Goal: Task Accomplishment & Management: Complete application form

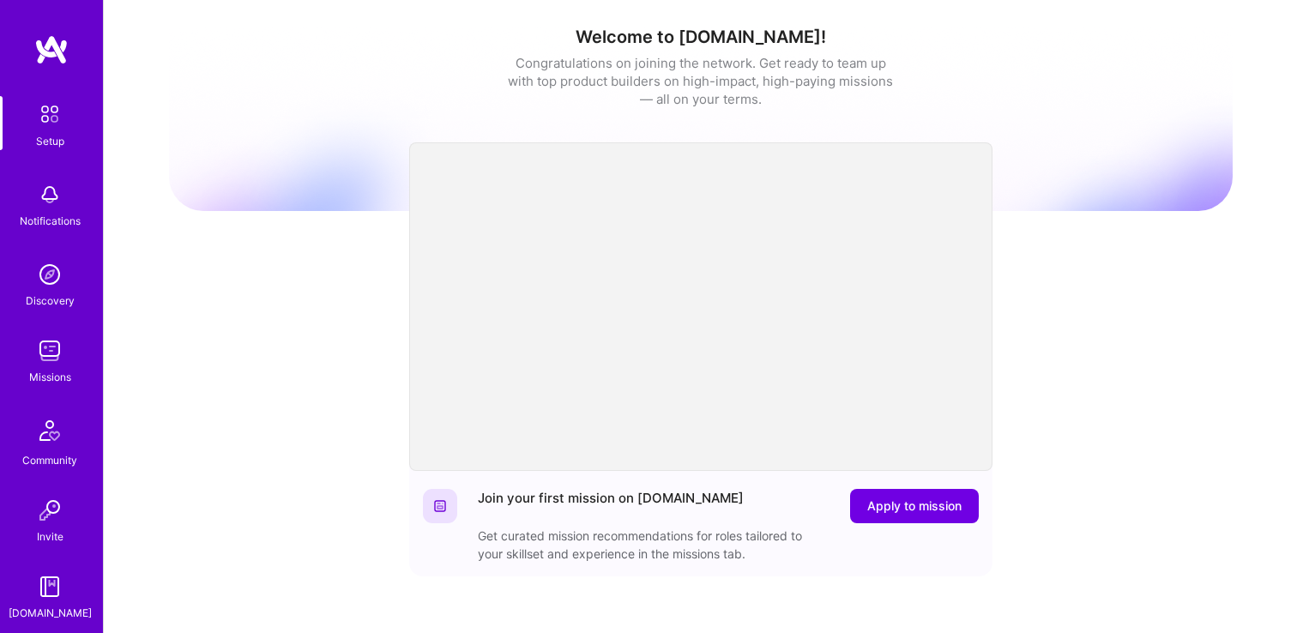
scroll to position [140, 0]
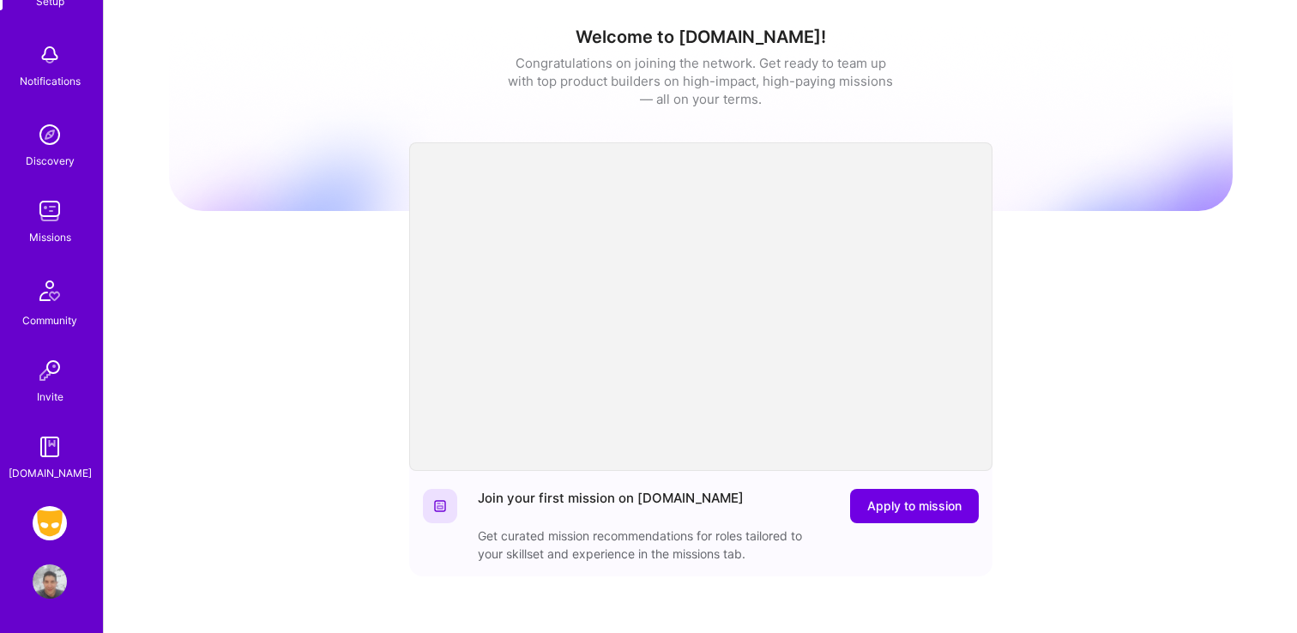
click at [46, 525] on img at bounding box center [50, 523] width 34 height 34
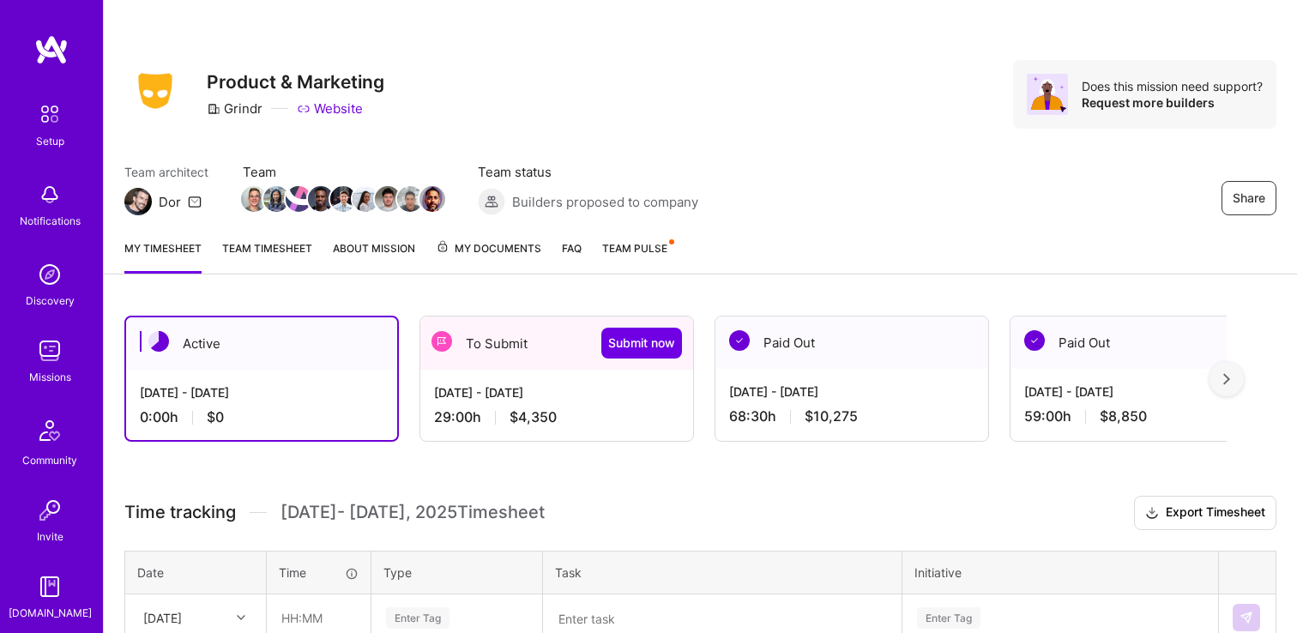
click at [559, 372] on div "[DATE] - [DATE] 29:00 h $4,350" at bounding box center [556, 405] width 273 height 70
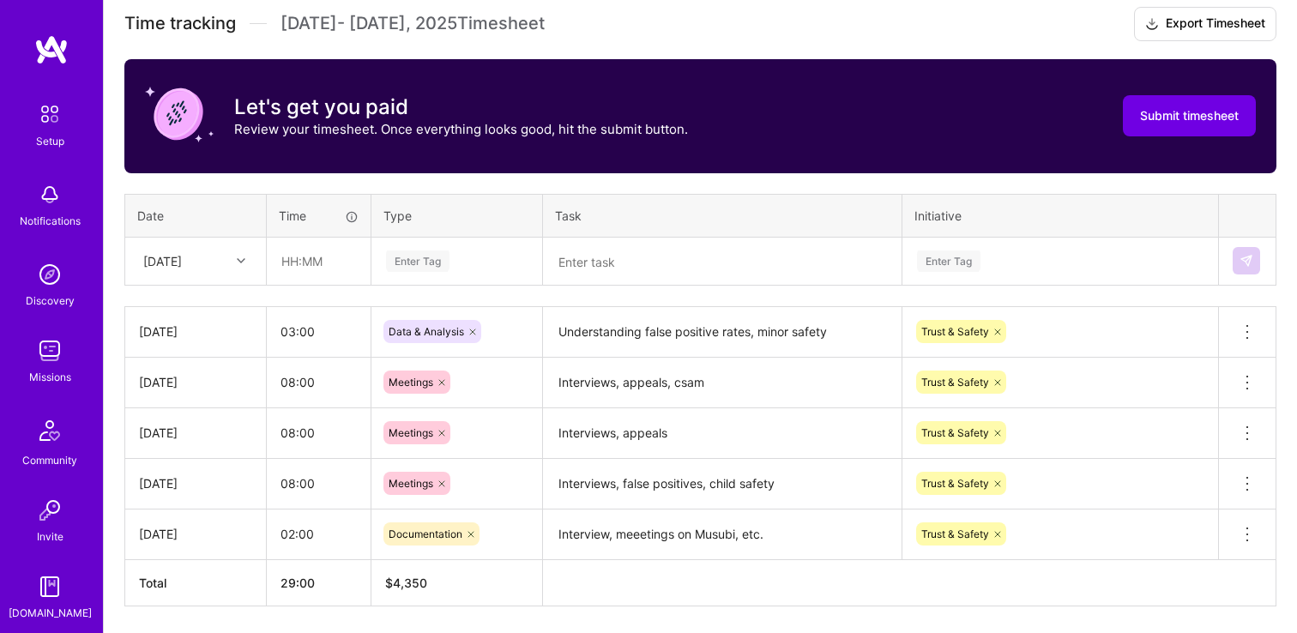
scroll to position [547, 0]
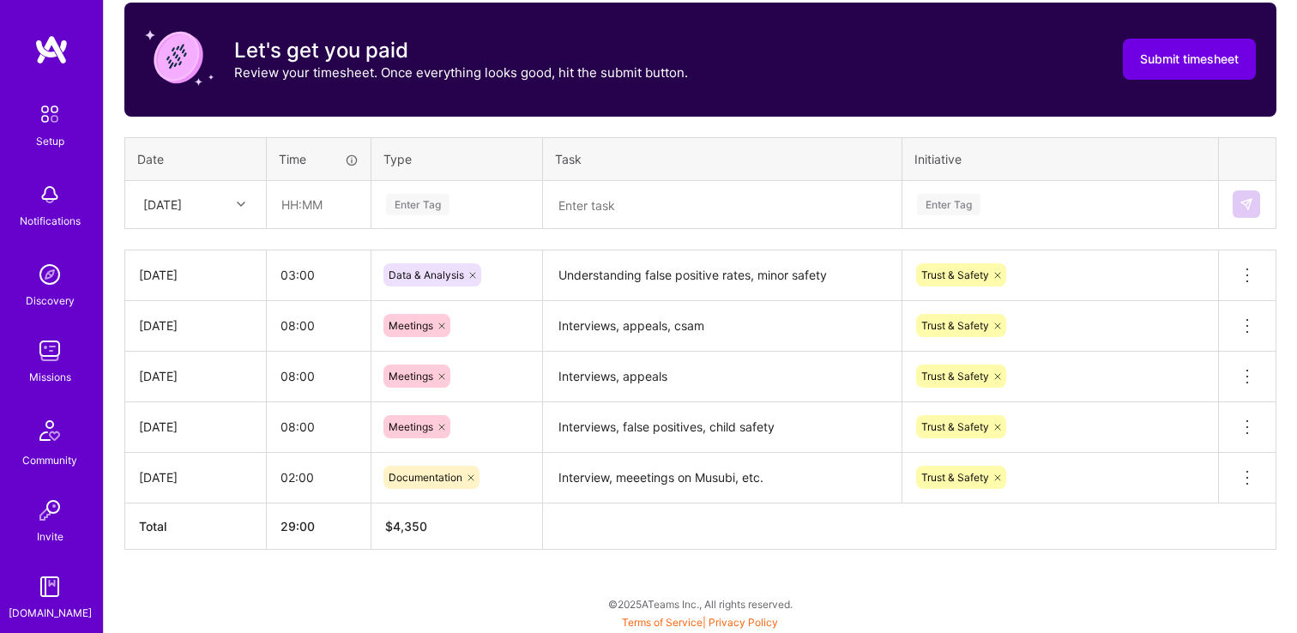
click at [242, 203] on icon at bounding box center [241, 204] width 9 height 9
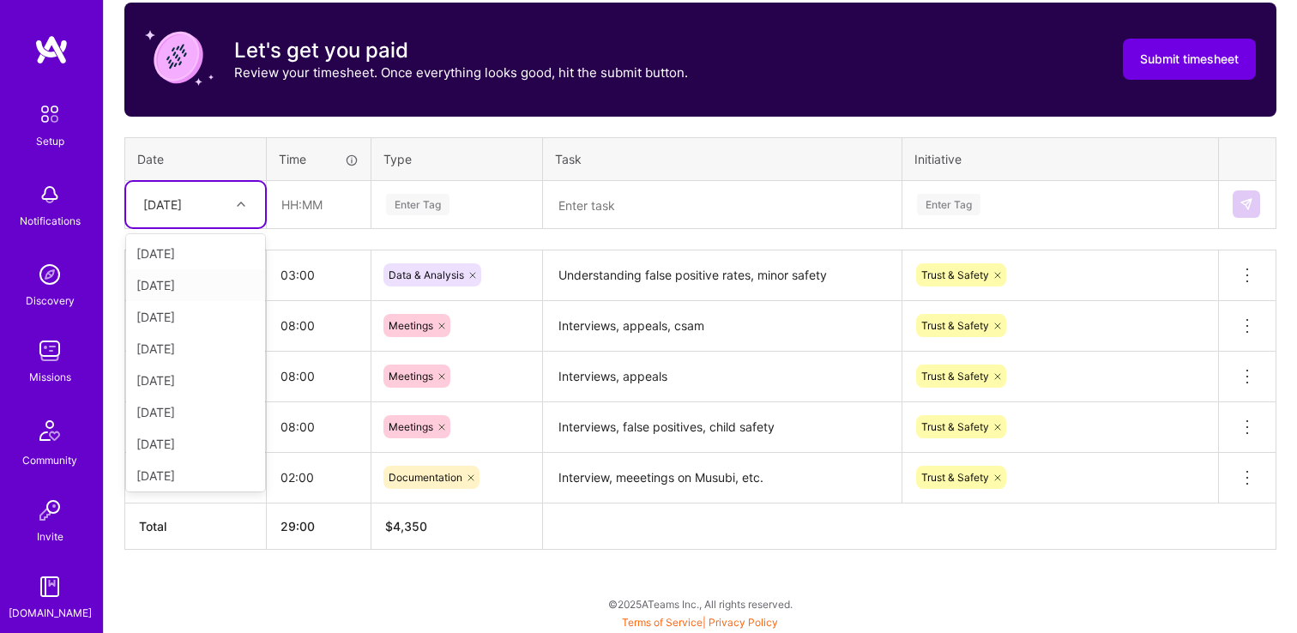
click at [203, 287] on div "[DATE]" at bounding box center [195, 285] width 139 height 32
click at [444, 204] on div "Enter Tag" at bounding box center [418, 204] width 64 height 27
click at [242, 201] on icon at bounding box center [241, 204] width 9 height 9
click at [208, 383] on div "[DATE]" at bounding box center [195, 383] width 139 height 32
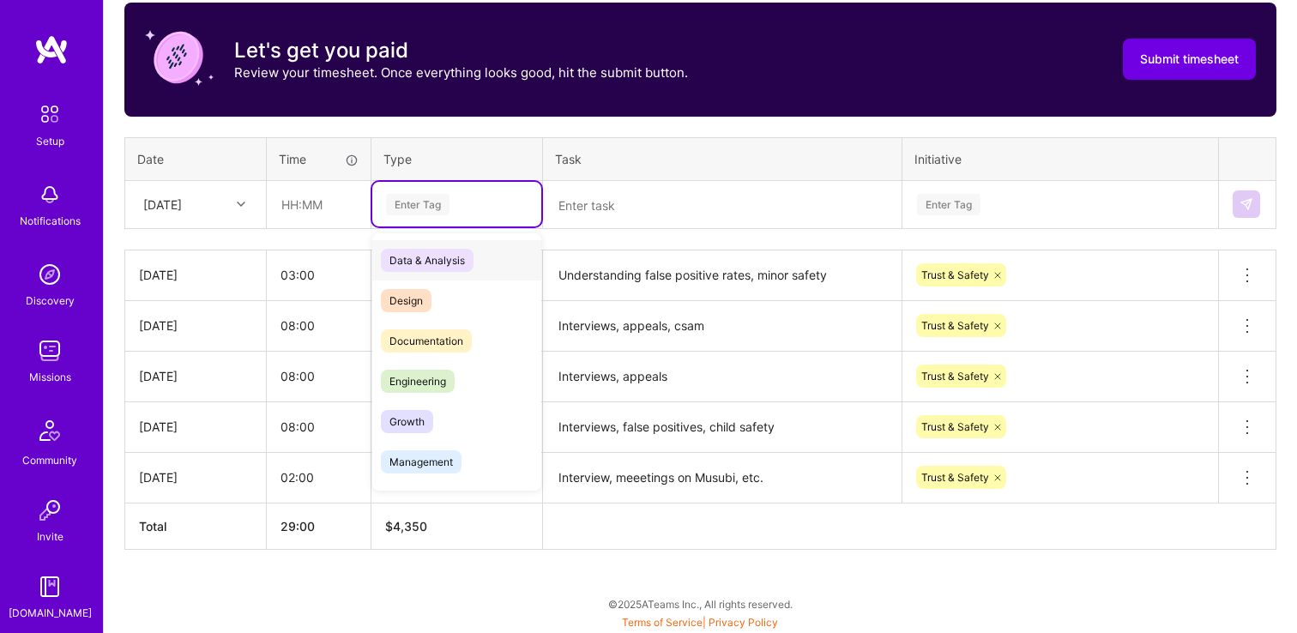
click at [458, 194] on div "Enter Tag" at bounding box center [456, 204] width 145 height 21
type input "M"
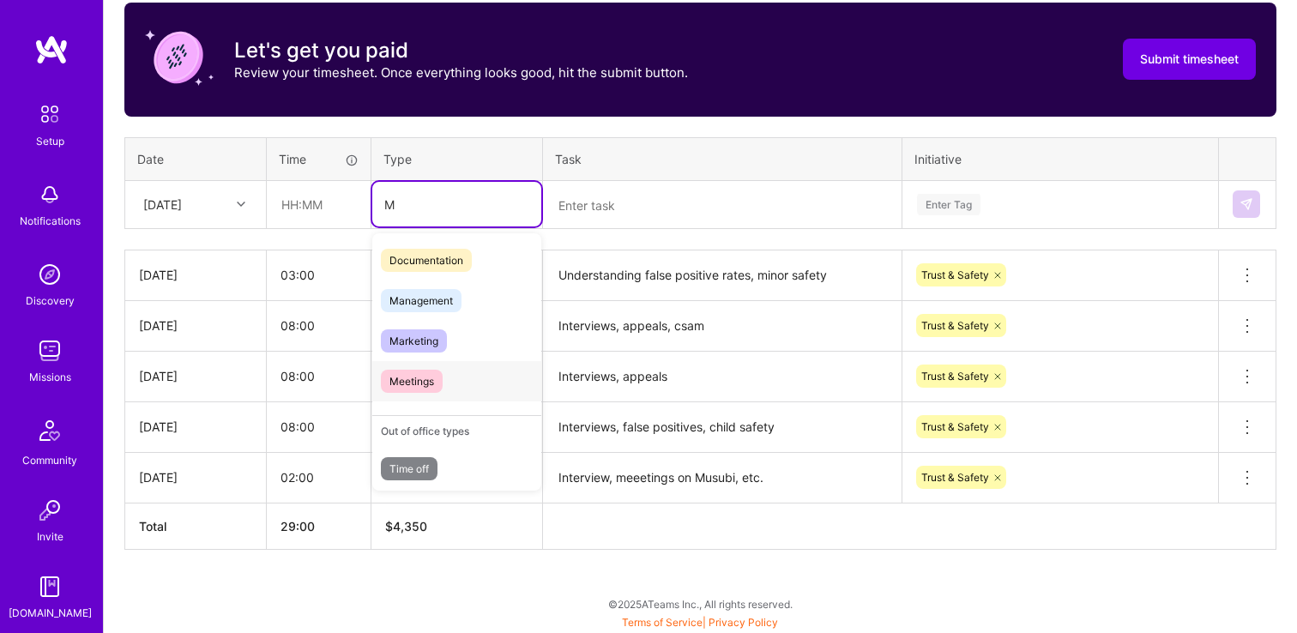
click at [419, 372] on span "Meetings" at bounding box center [412, 381] width 62 height 23
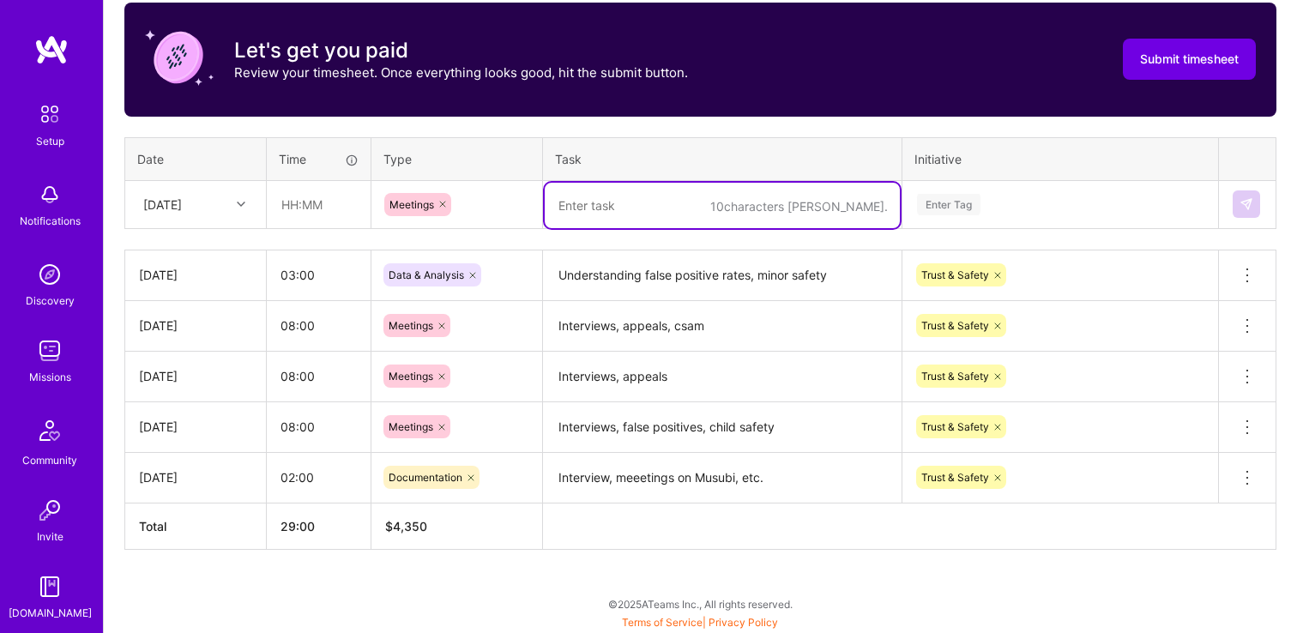
click at [618, 206] on textarea at bounding box center [722, 205] width 355 height 45
click at [622, 206] on textarea "Interviews, appeals, spam" at bounding box center [722, 205] width 355 height 45
type textarea "Interviews, appeals, spam"
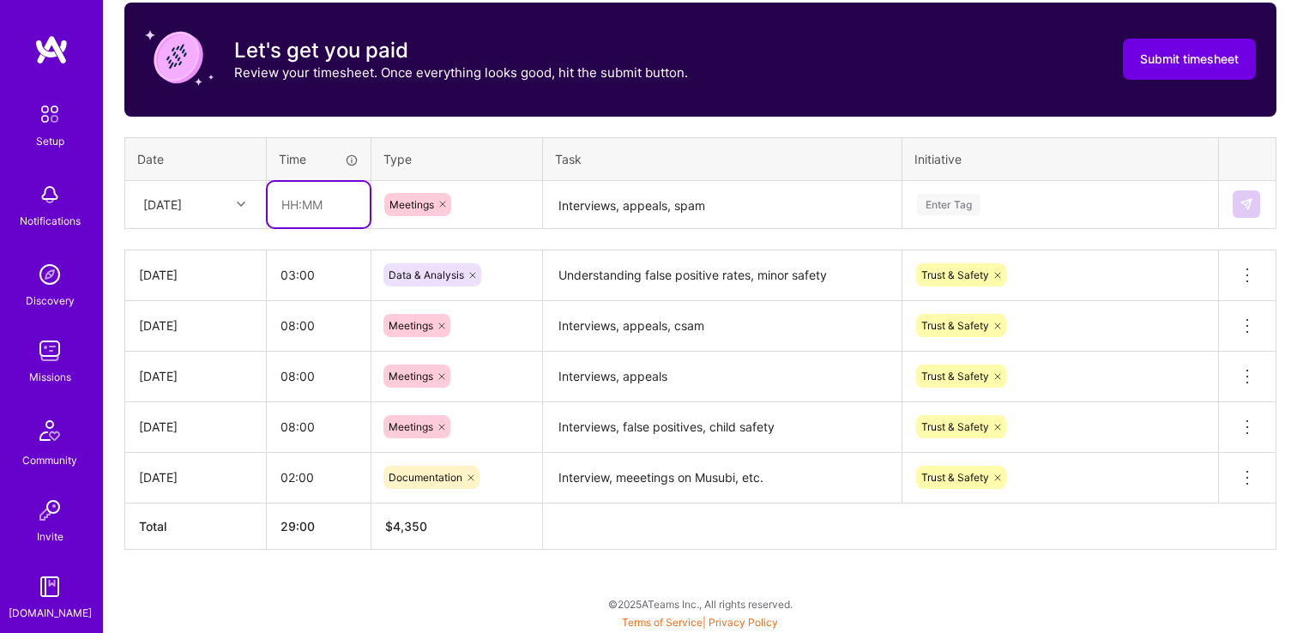
click at [301, 207] on input "text" at bounding box center [319, 204] width 102 height 45
type input "08:00"
click at [986, 209] on div "Enter Tag" at bounding box center [1061, 204] width 290 height 21
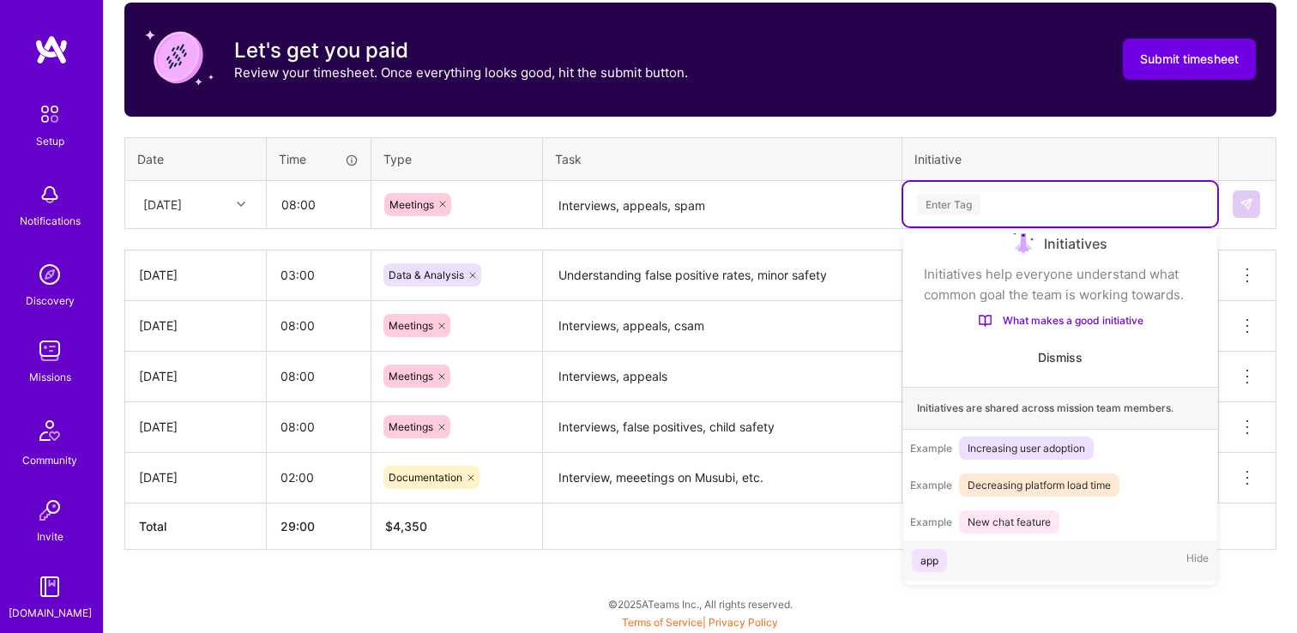
scroll to position [28, 0]
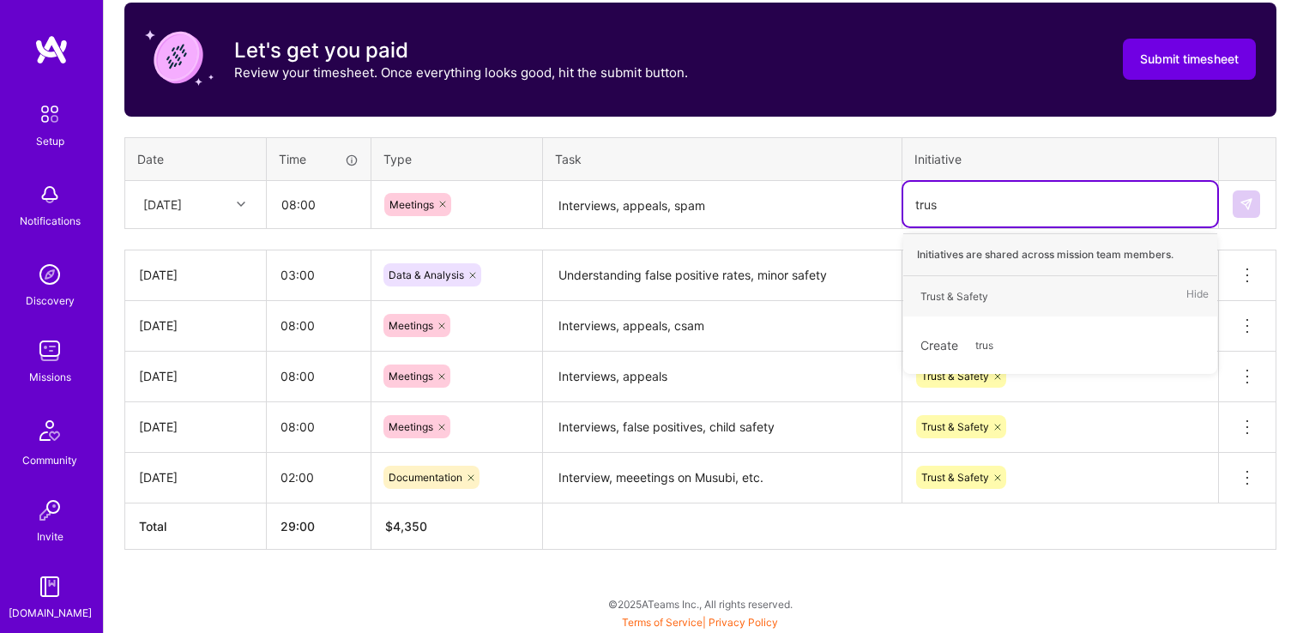
type input "trust"
click at [983, 289] on div "Trust & Safety" at bounding box center [955, 296] width 68 height 18
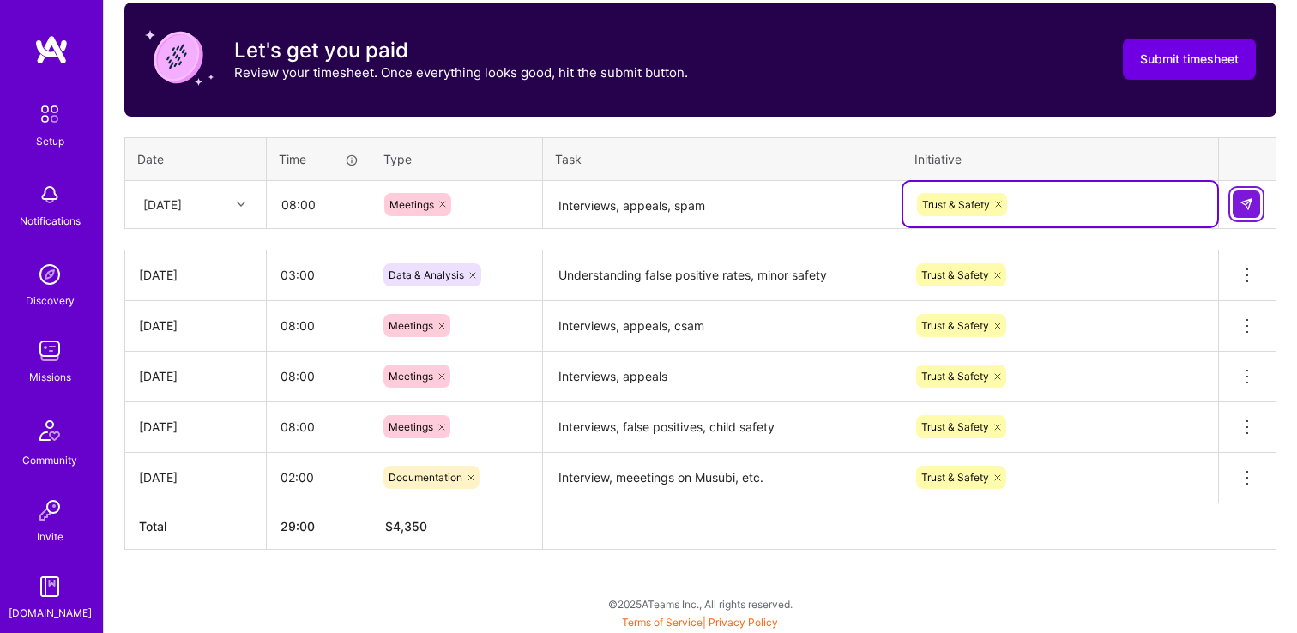
click at [1250, 205] on img at bounding box center [1247, 204] width 14 height 14
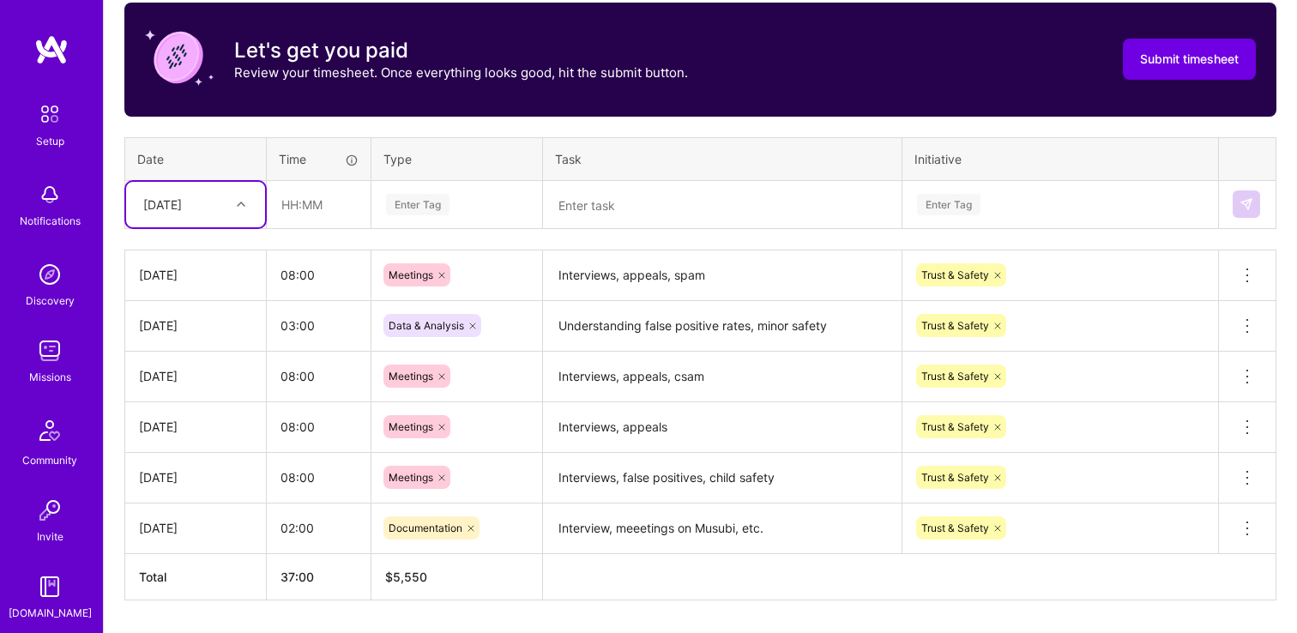
click at [444, 210] on div "Enter Tag" at bounding box center [418, 204] width 64 height 27
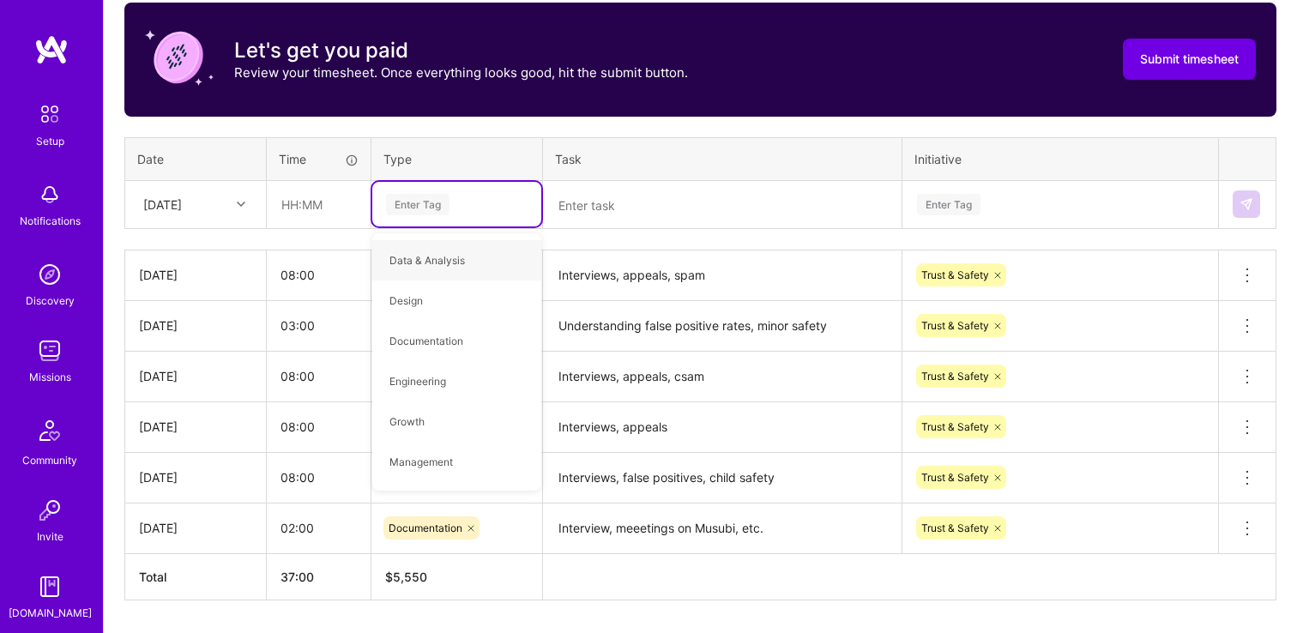
click at [240, 206] on icon at bounding box center [241, 204] width 9 height 9
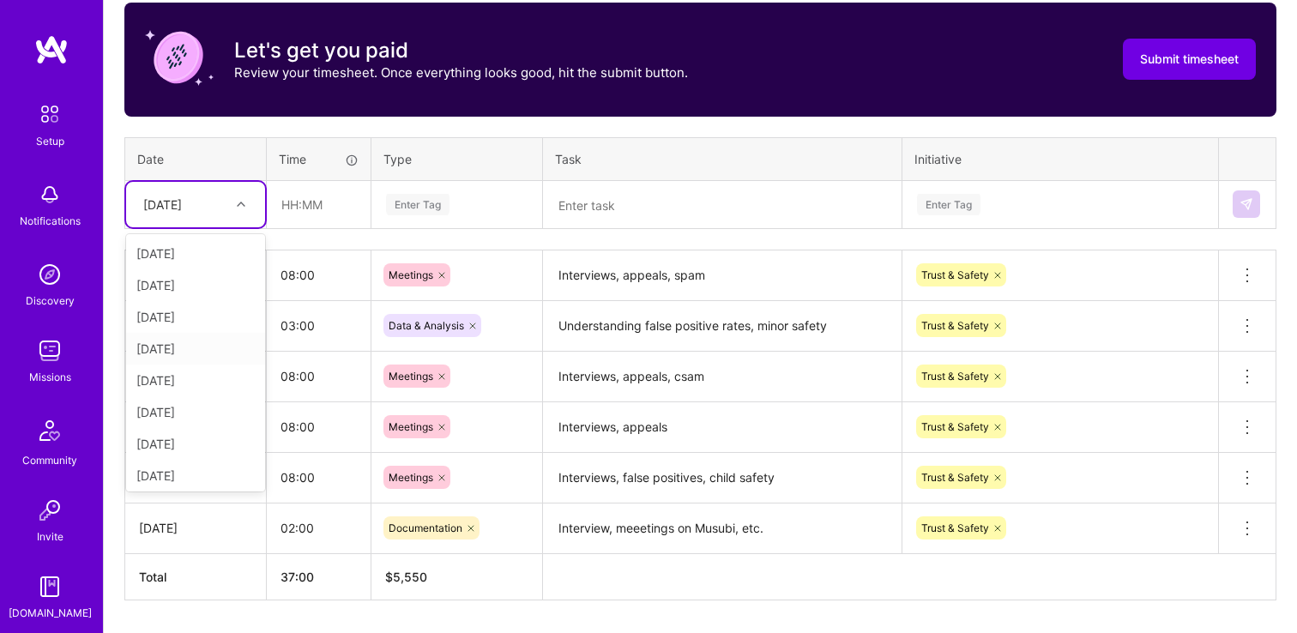
click at [197, 343] on div "[DATE]" at bounding box center [195, 349] width 139 height 32
click at [242, 210] on div at bounding box center [243, 204] width 27 height 22
click at [183, 381] on div "[DATE]" at bounding box center [195, 382] width 139 height 32
click at [316, 211] on input "text" at bounding box center [319, 204] width 102 height 45
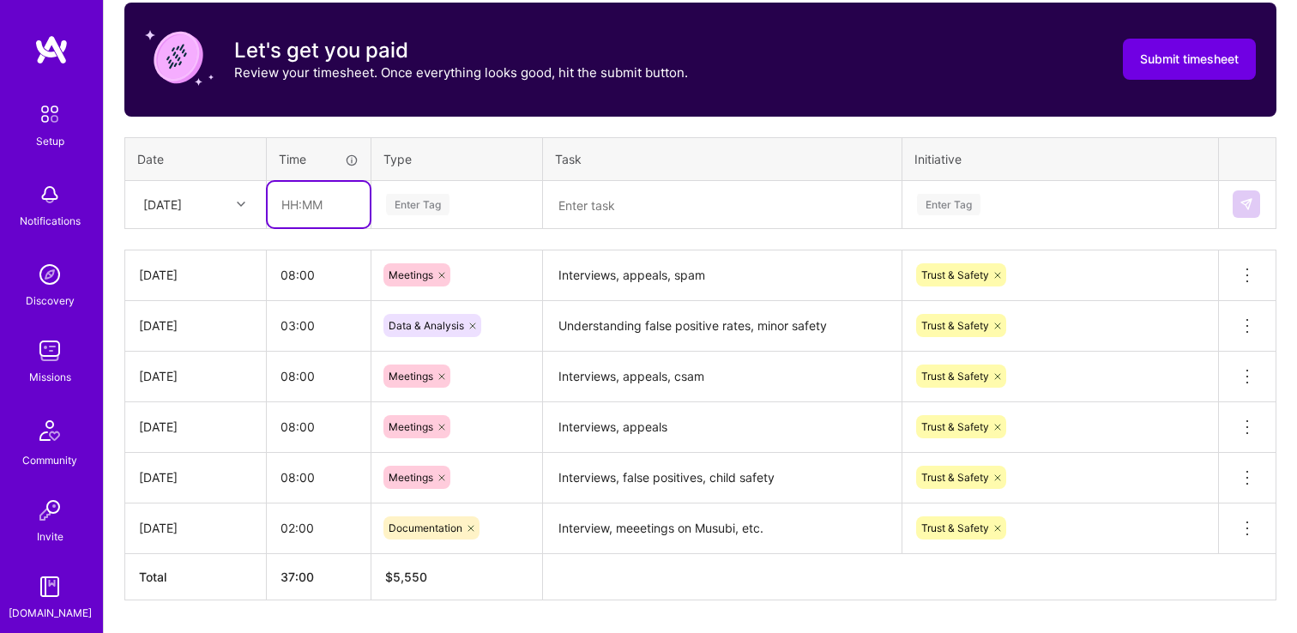
type input "08:00"
click at [414, 203] on div "Enter Tag" at bounding box center [418, 204] width 64 height 27
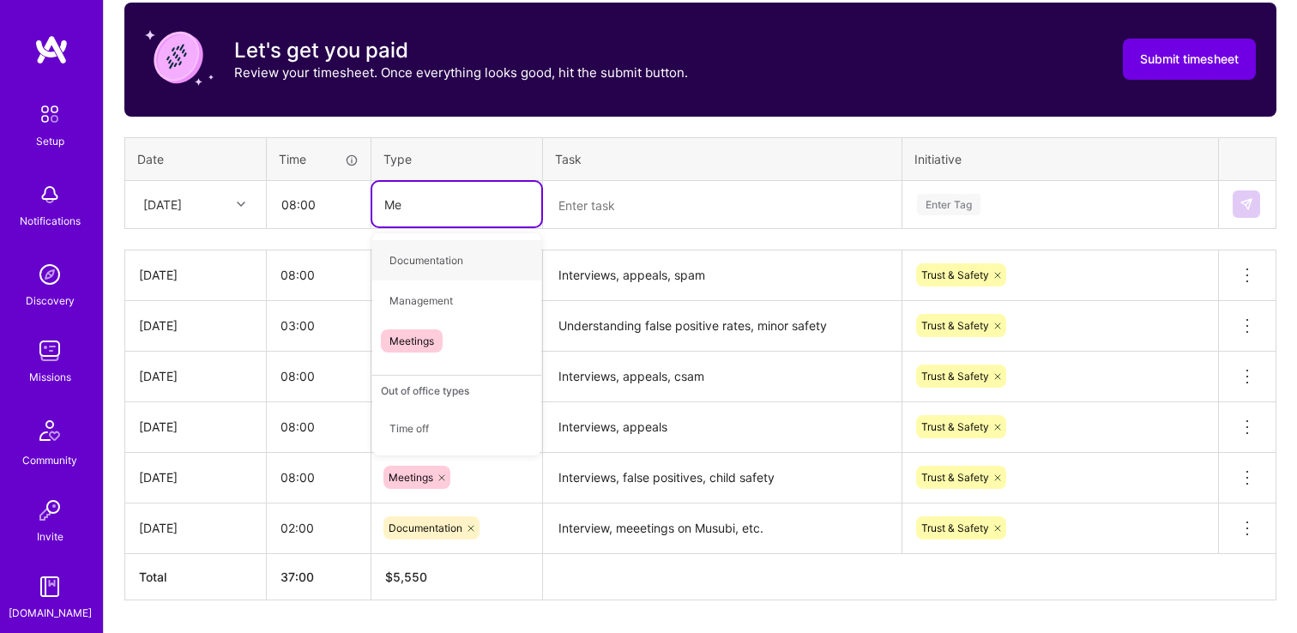
type input "Mee"
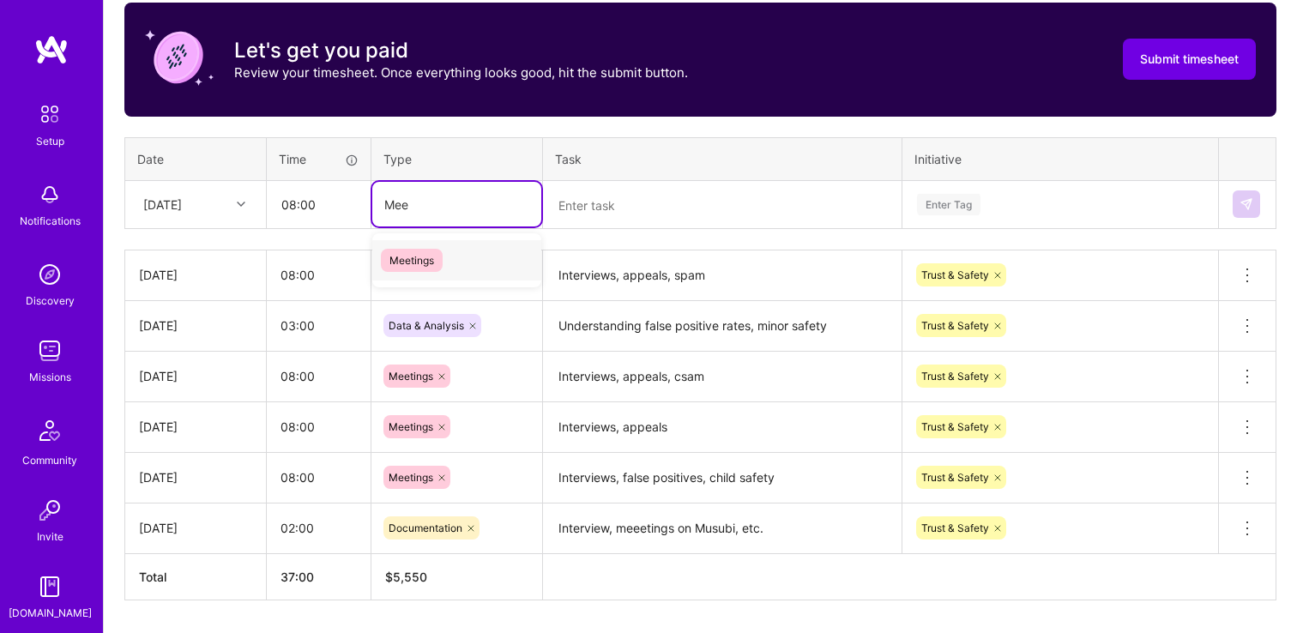
click at [418, 264] on span "Meetings" at bounding box center [412, 260] width 62 height 23
click at [642, 204] on textarea at bounding box center [722, 205] width 355 height 45
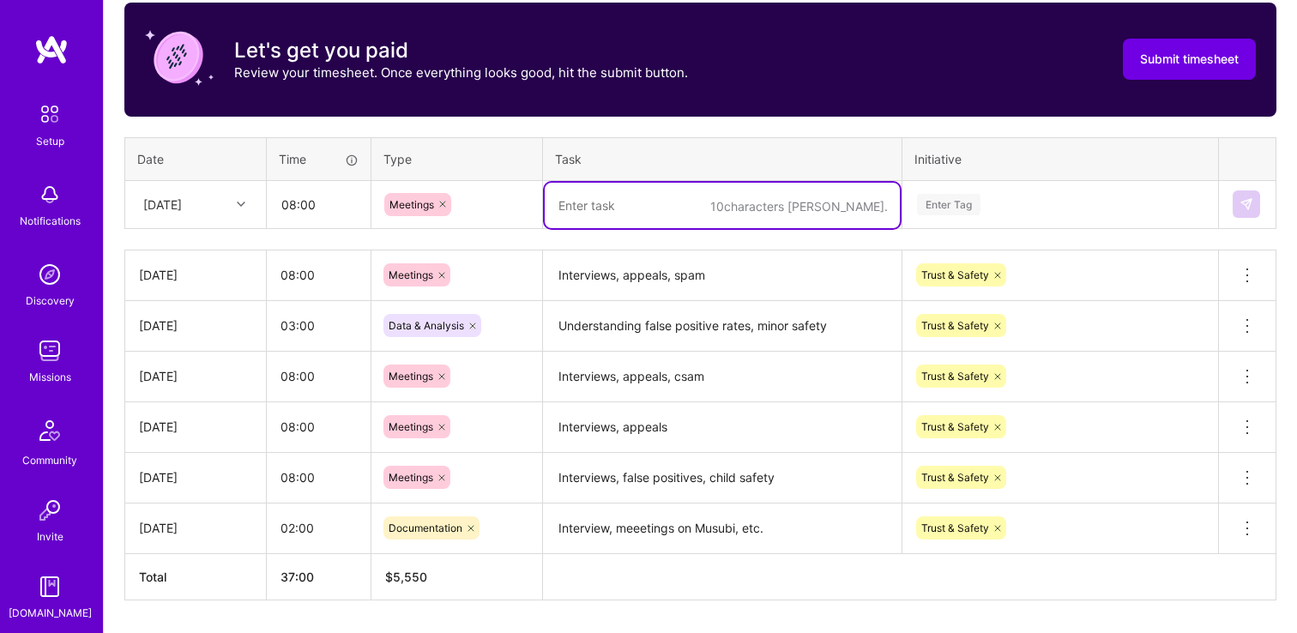
paste textarea "Interviews, appeals, spam"
type textarea "Interviews, appeals, spam"
click at [967, 200] on div "Enter Tag" at bounding box center [949, 204] width 64 height 27
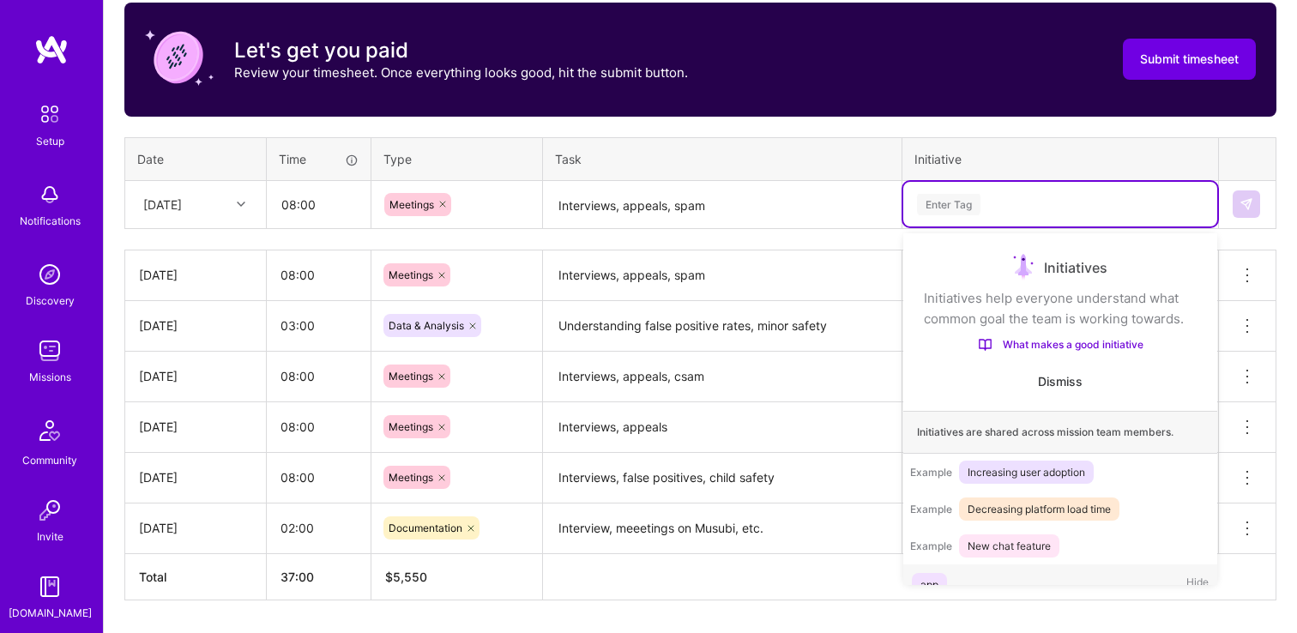
scroll to position [33, 0]
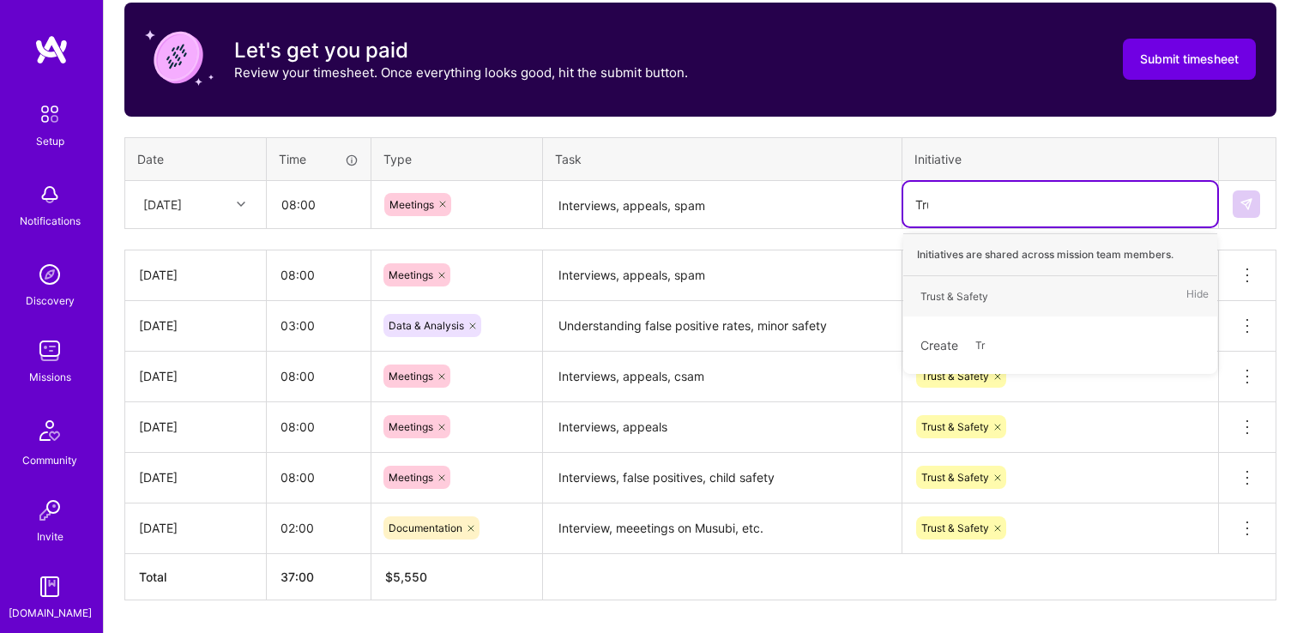
type input "Trust"
click at [974, 299] on div "Trust & Safety" at bounding box center [955, 296] width 68 height 18
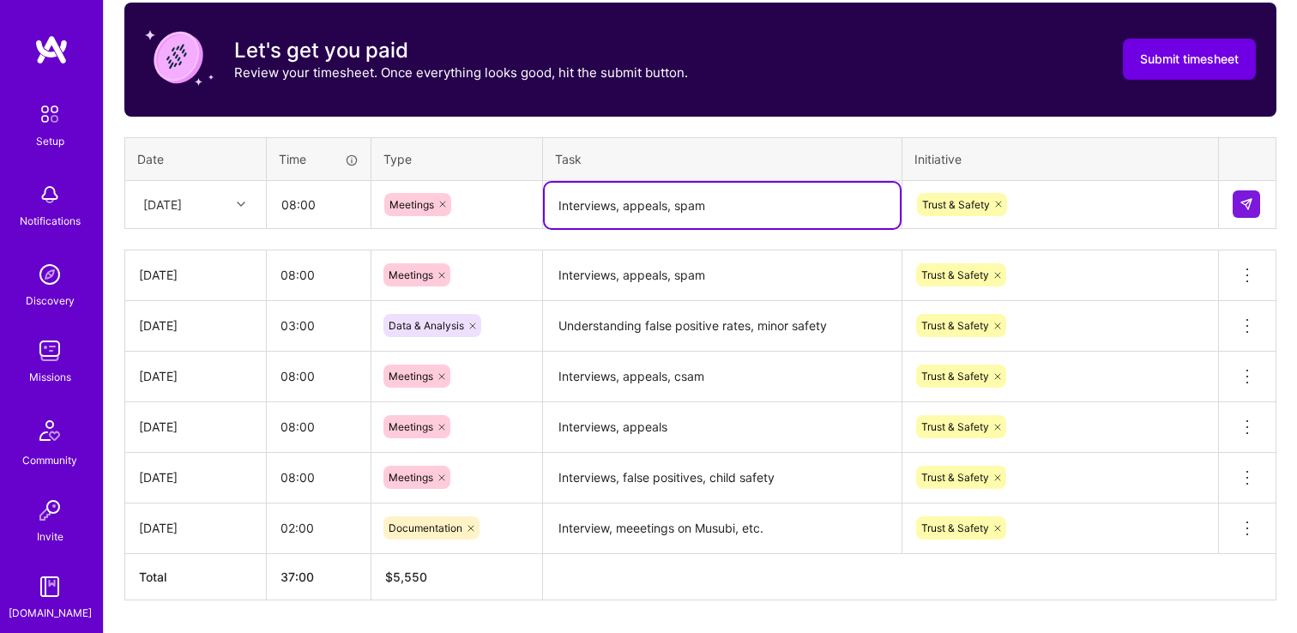
click at [597, 209] on textarea "Interviews, appeals, spam" at bounding box center [722, 205] width 355 height 45
drag, startPoint x: 627, startPoint y: 209, endPoint x: 430, endPoint y: 197, distance: 197.7
click at [429, 197] on tr "[DATE] 08:00 Meetings Interviews, appeals, spam Trust & Safety" at bounding box center [701, 204] width 1152 height 48
click at [676, 200] on textarea "Appeals, spam" at bounding box center [722, 205] width 355 height 45
type textarea "Appeals, spam, CSAM"
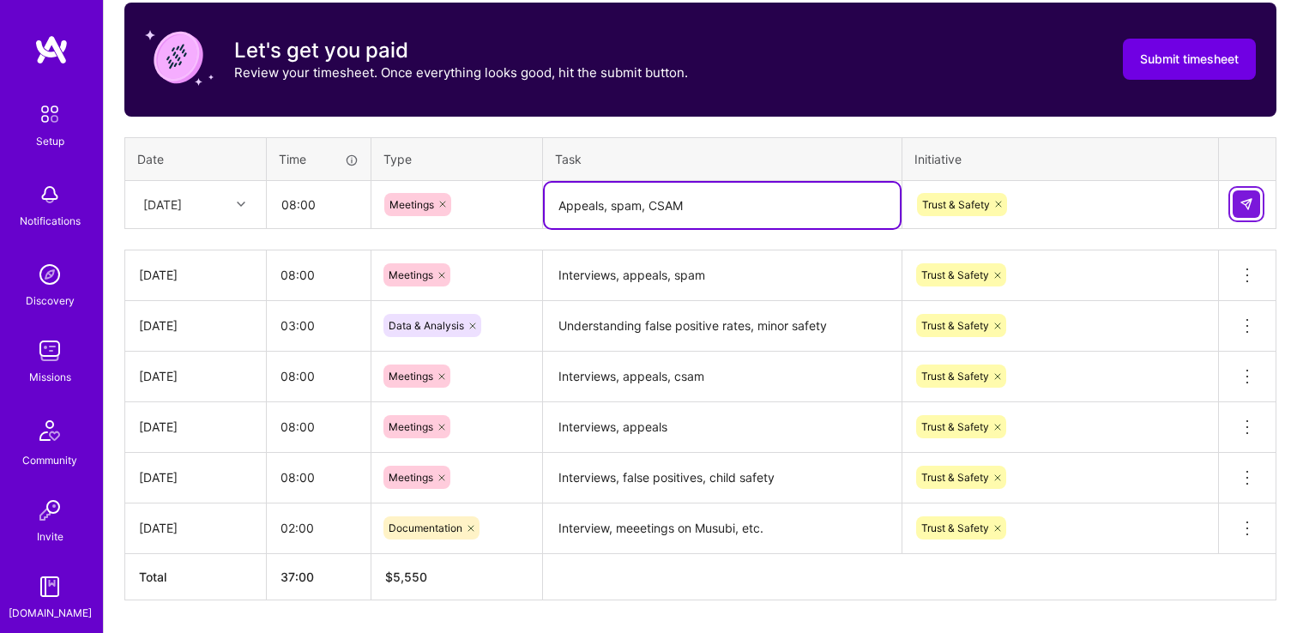
click at [1255, 205] on button at bounding box center [1246, 204] width 27 height 27
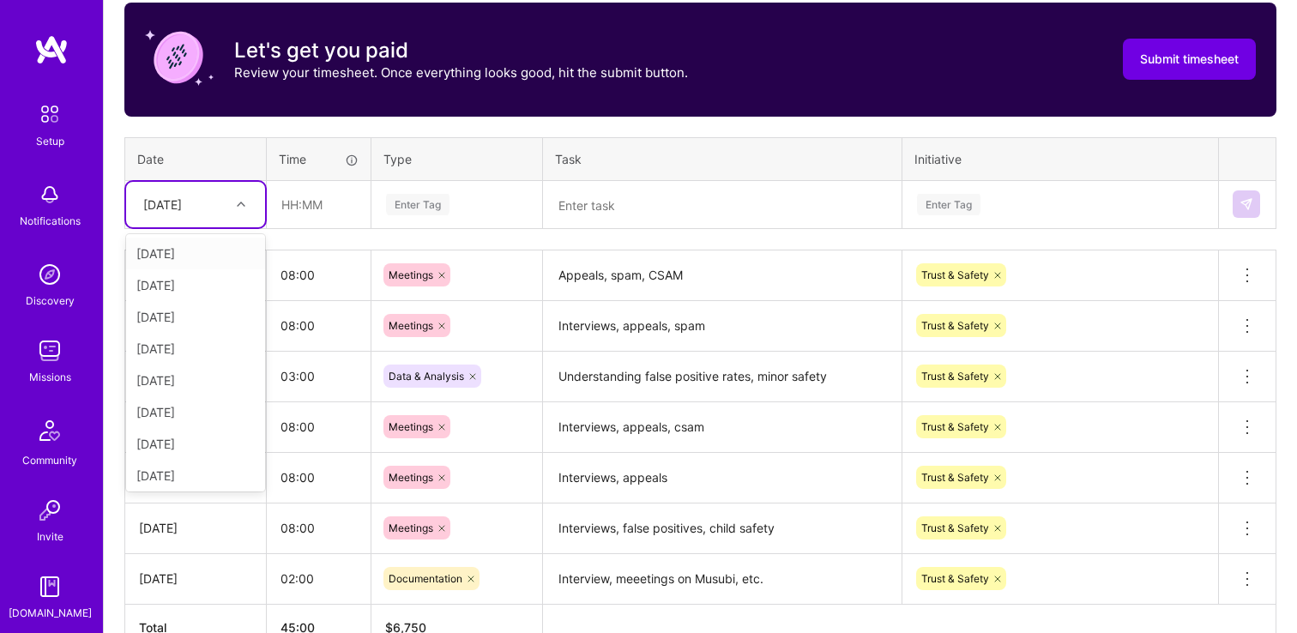
click at [245, 202] on div at bounding box center [243, 204] width 27 height 22
click at [182, 381] on div "[DATE]" at bounding box center [195, 381] width 139 height 32
click at [428, 214] on div "Enter Tag" at bounding box center [418, 204] width 64 height 27
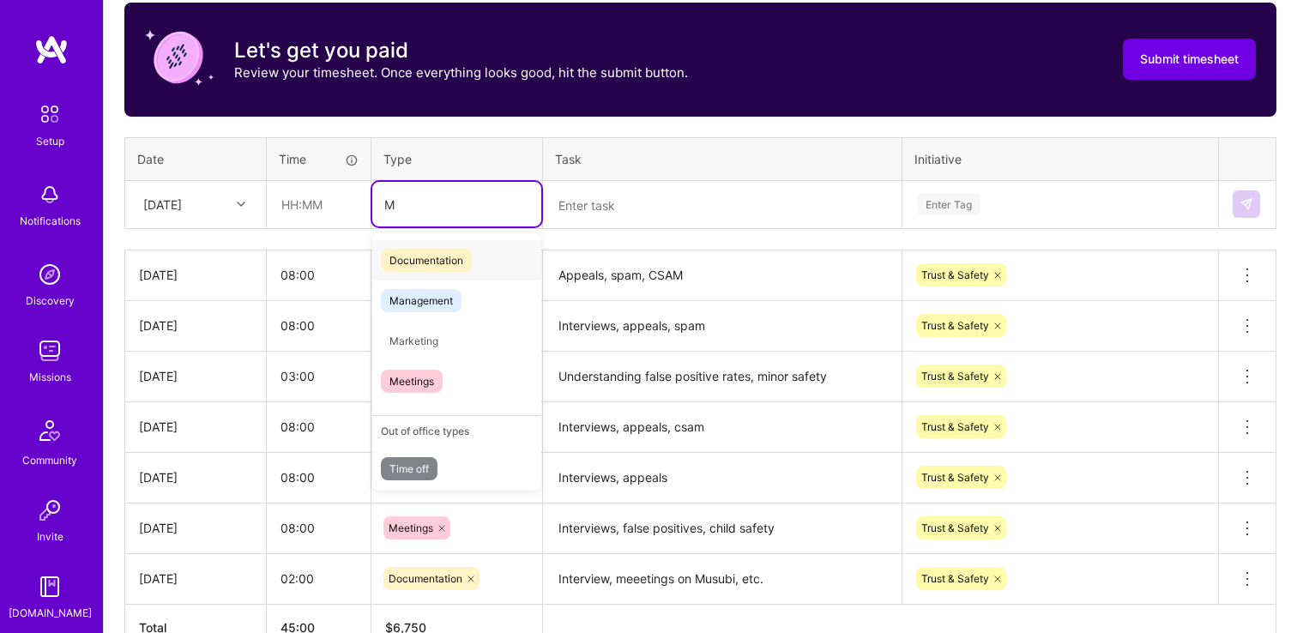
type input "Me"
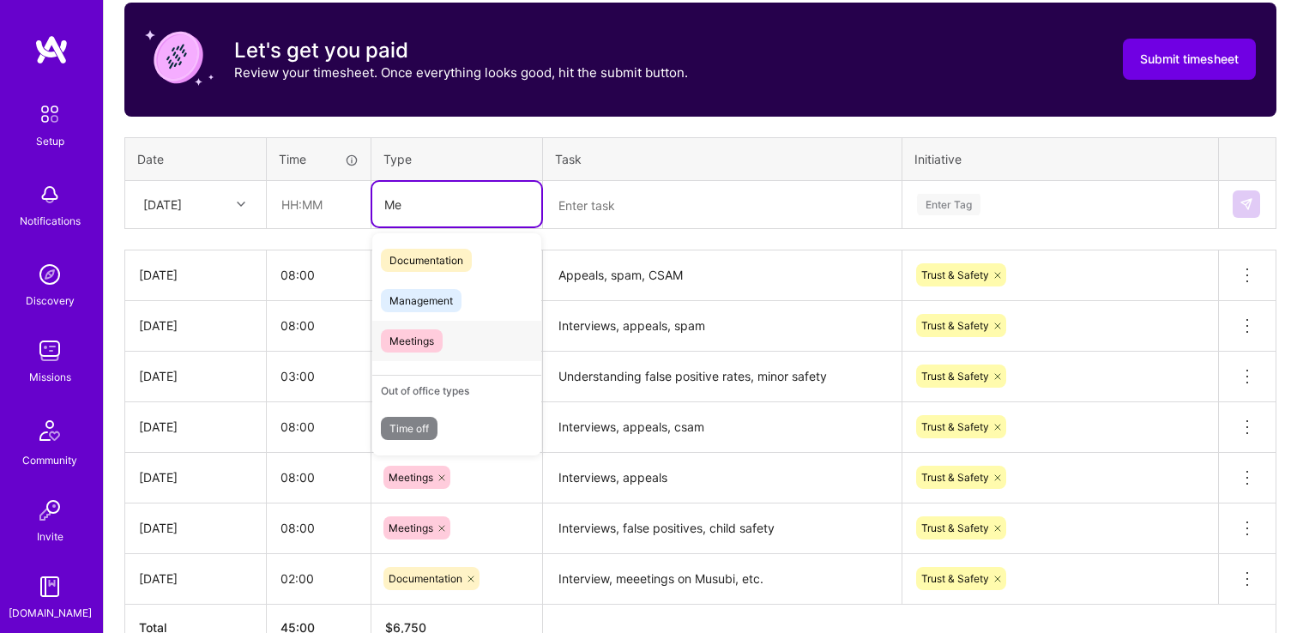
click at [426, 340] on span "Meetings" at bounding box center [412, 341] width 62 height 23
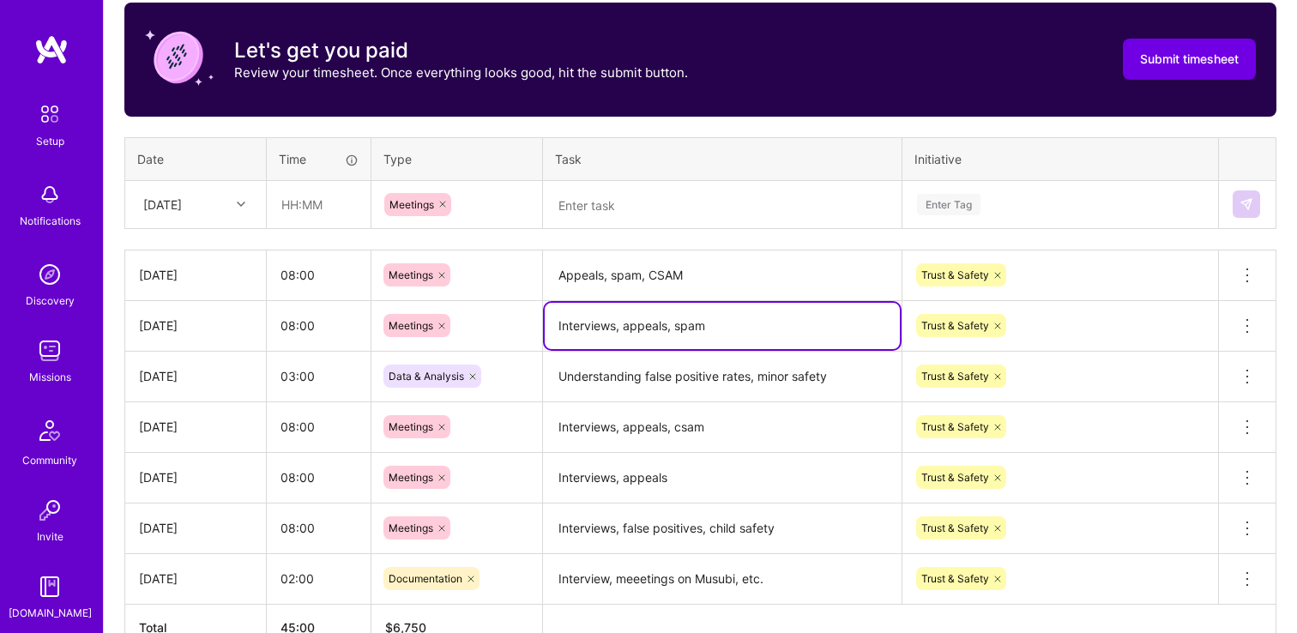
click at [602, 326] on textarea "Interviews, appeals, spam" at bounding box center [722, 326] width 355 height 46
click at [605, 328] on textarea "Interviews, appeals, spam" at bounding box center [722, 326] width 355 height 46
drag, startPoint x: 572, startPoint y: 325, endPoint x: 534, endPoint y: 329, distance: 37.9
click at [533, 326] on tr "[DATE] 08:00 Meetings , appeals, spam Trust & Safety Delete row" at bounding box center [701, 325] width 1152 height 51
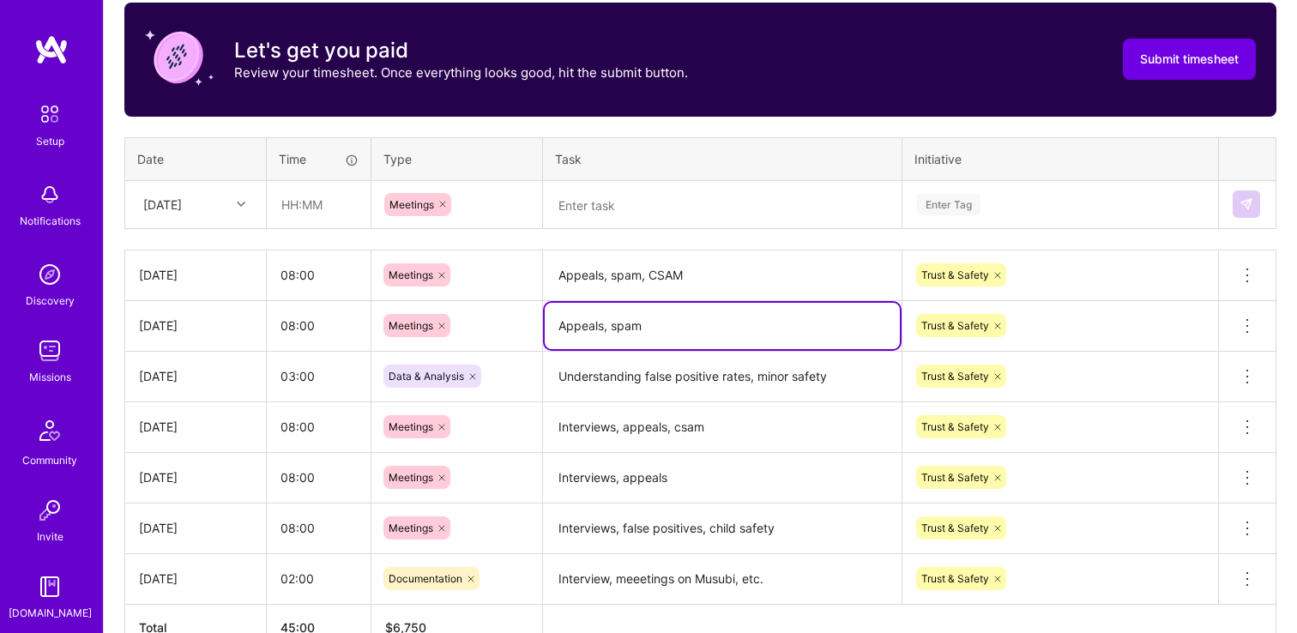
click at [671, 334] on textarea "Appeals, spam" at bounding box center [722, 326] width 355 height 46
type textarea "Appeals, spam, CSAM"
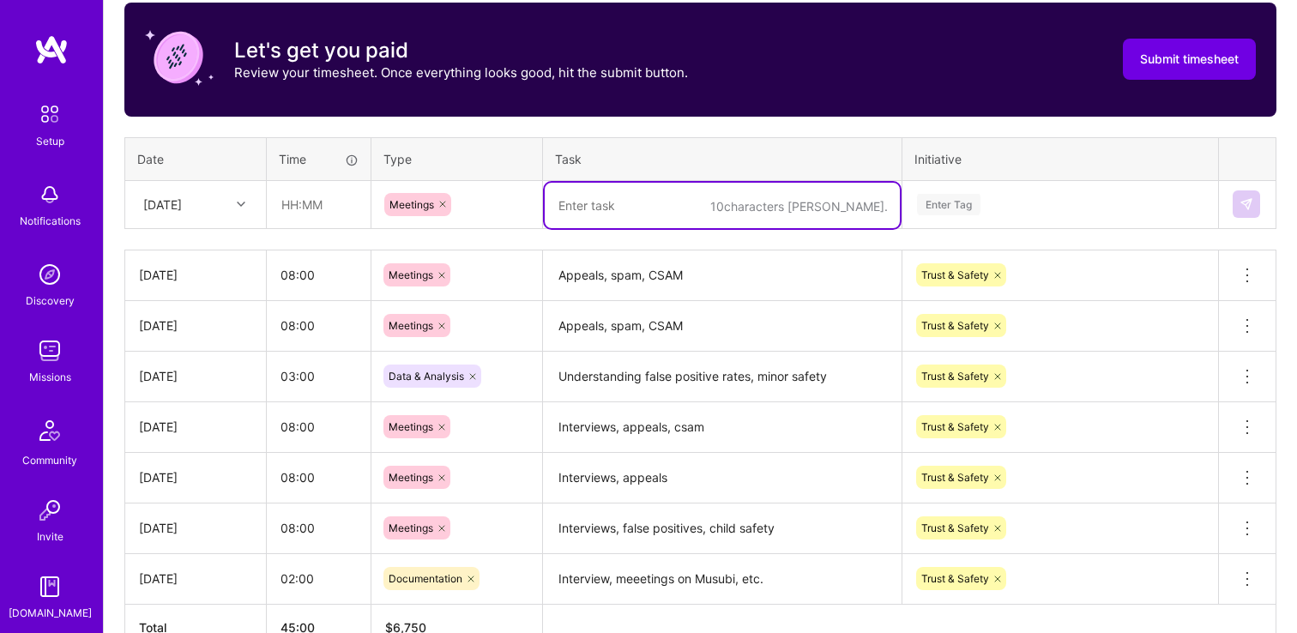
click at [578, 214] on textarea at bounding box center [722, 205] width 355 height 45
paste textarea "Interviews, appeals, spam"
type textarea "Interviews, appeals, CSAM"
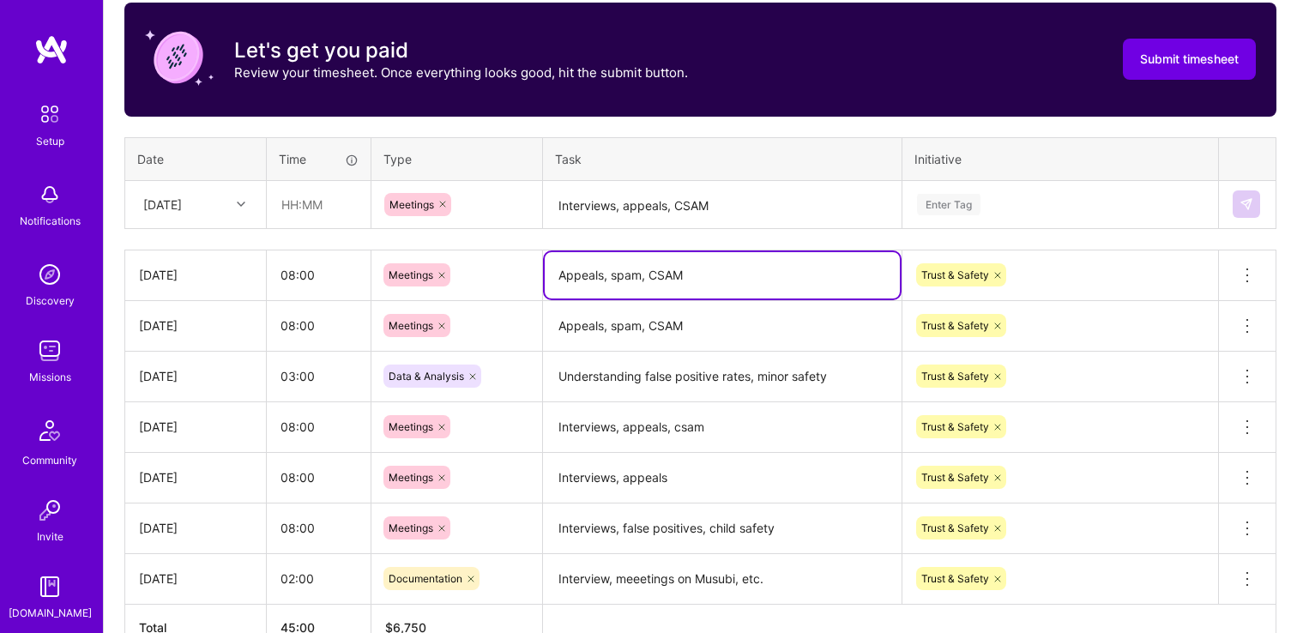
click at [662, 277] on textarea "Appeals, spam, CSAM" at bounding box center [722, 275] width 355 height 46
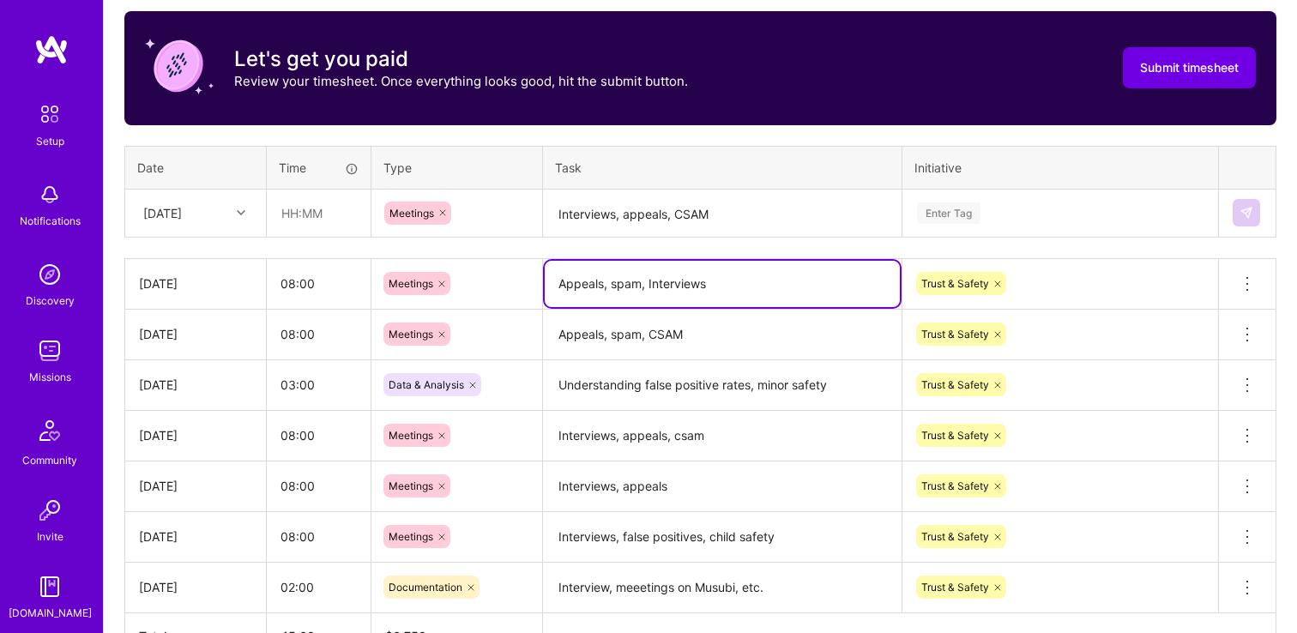
scroll to position [548, 0]
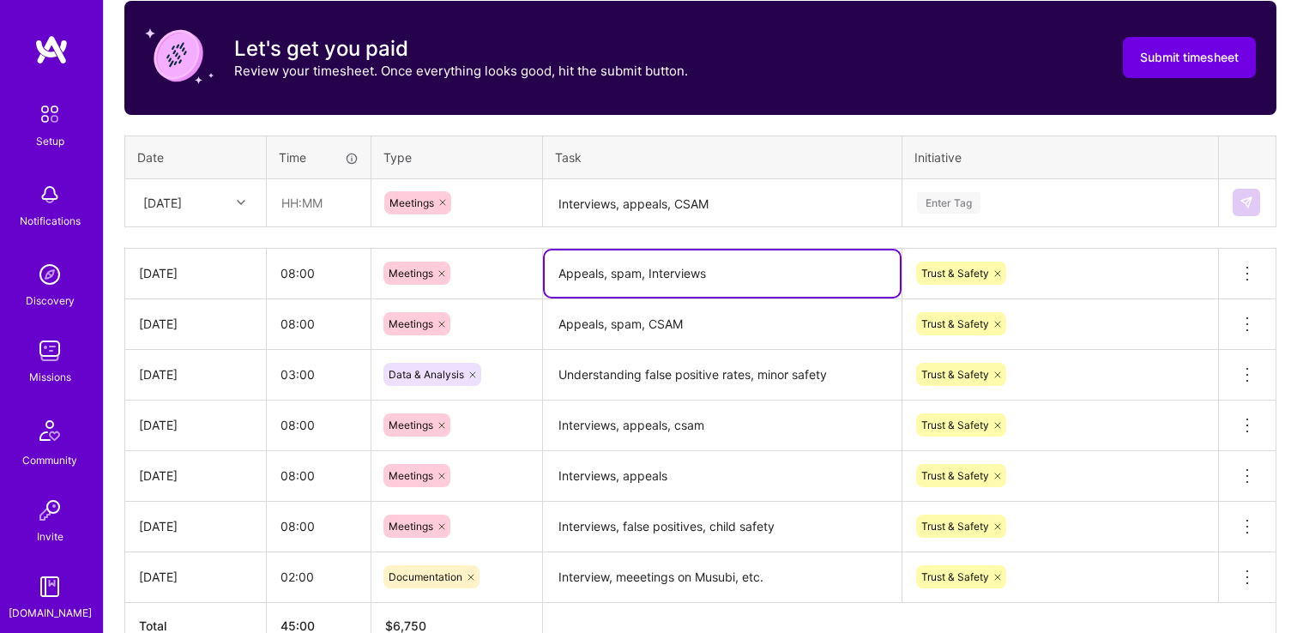
type textarea "Appeals, spam, Interviews"
click at [288, 204] on input "text" at bounding box center [319, 202] width 102 height 45
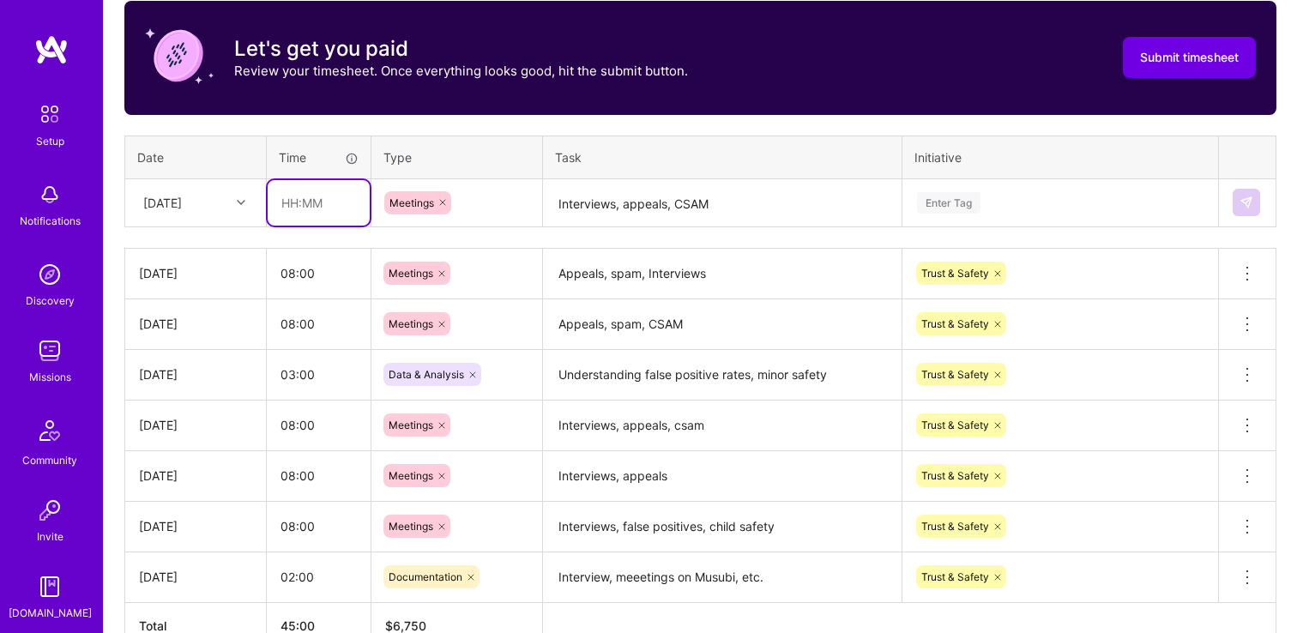
type input "08:00"
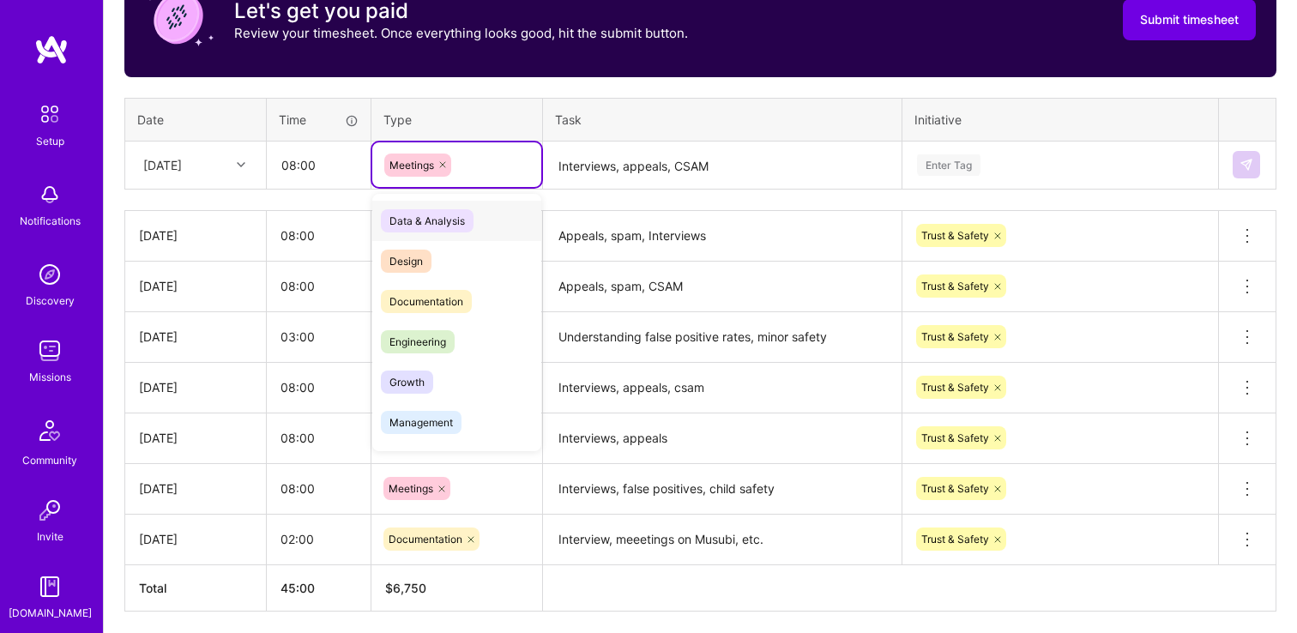
scroll to position [564, 0]
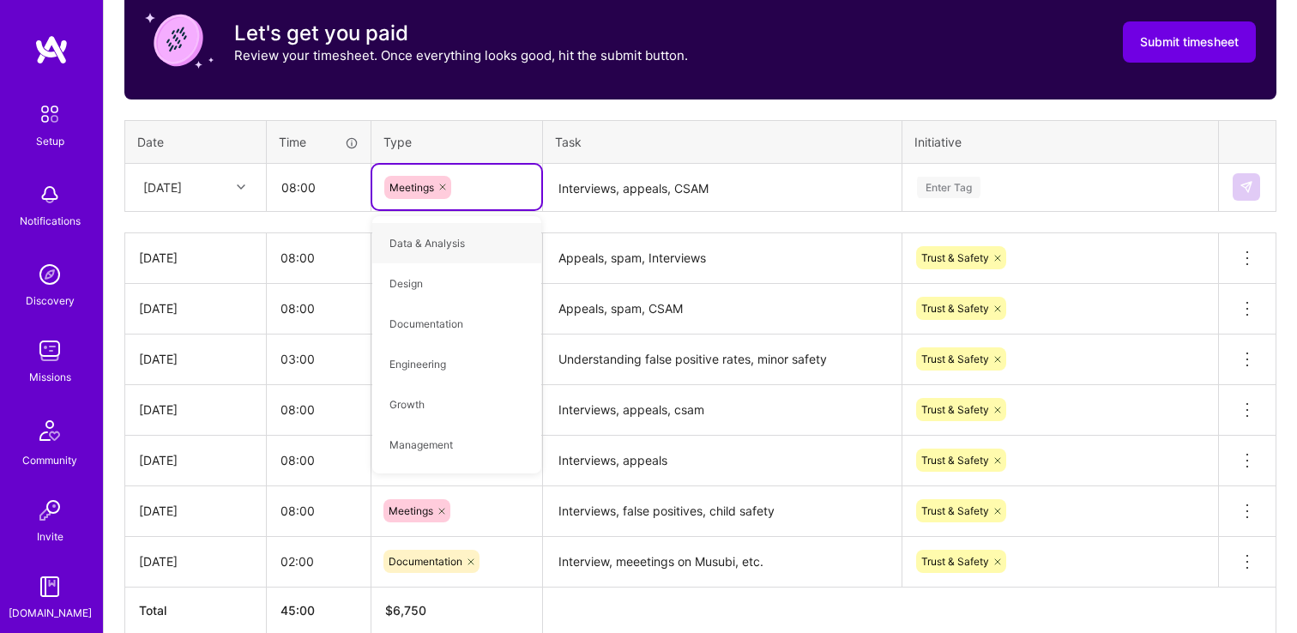
click at [971, 186] on div "Enter Tag" at bounding box center [949, 187] width 64 height 27
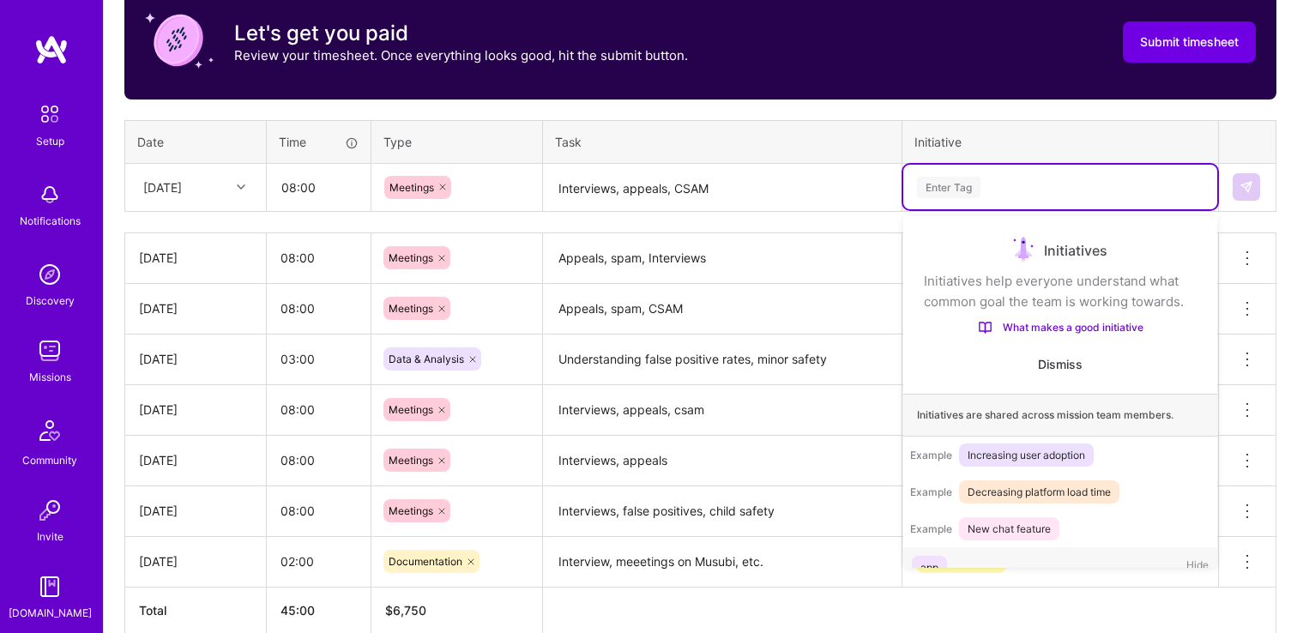
scroll to position [28, 0]
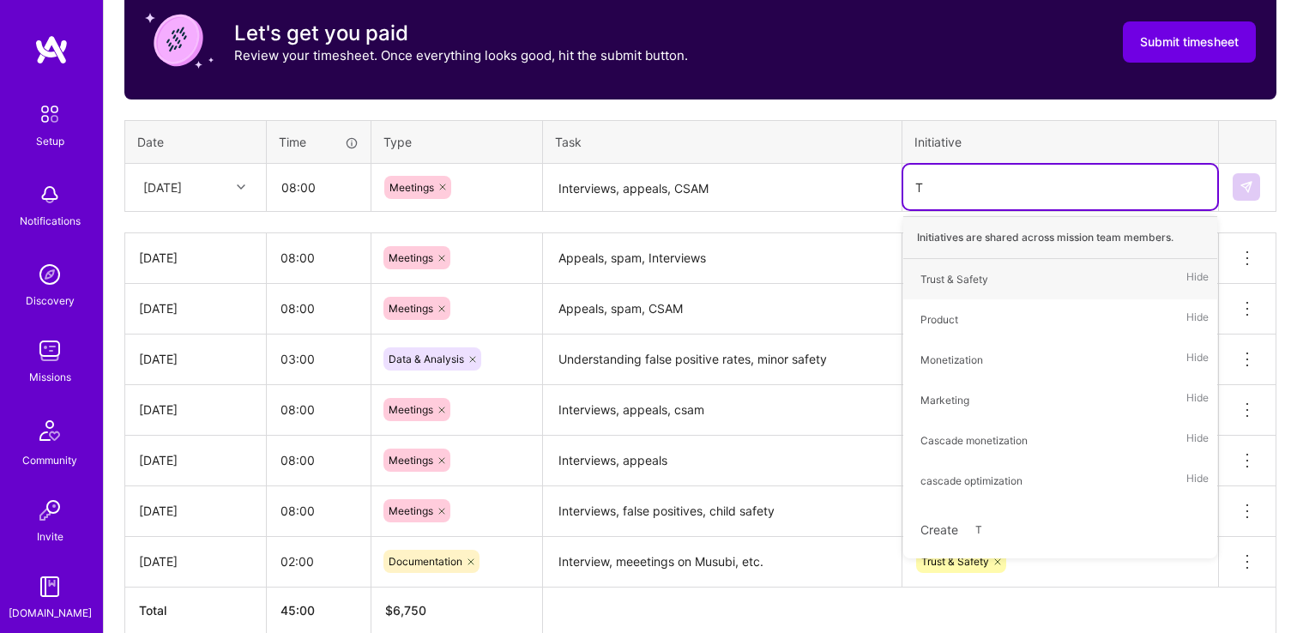
type input "Tr"
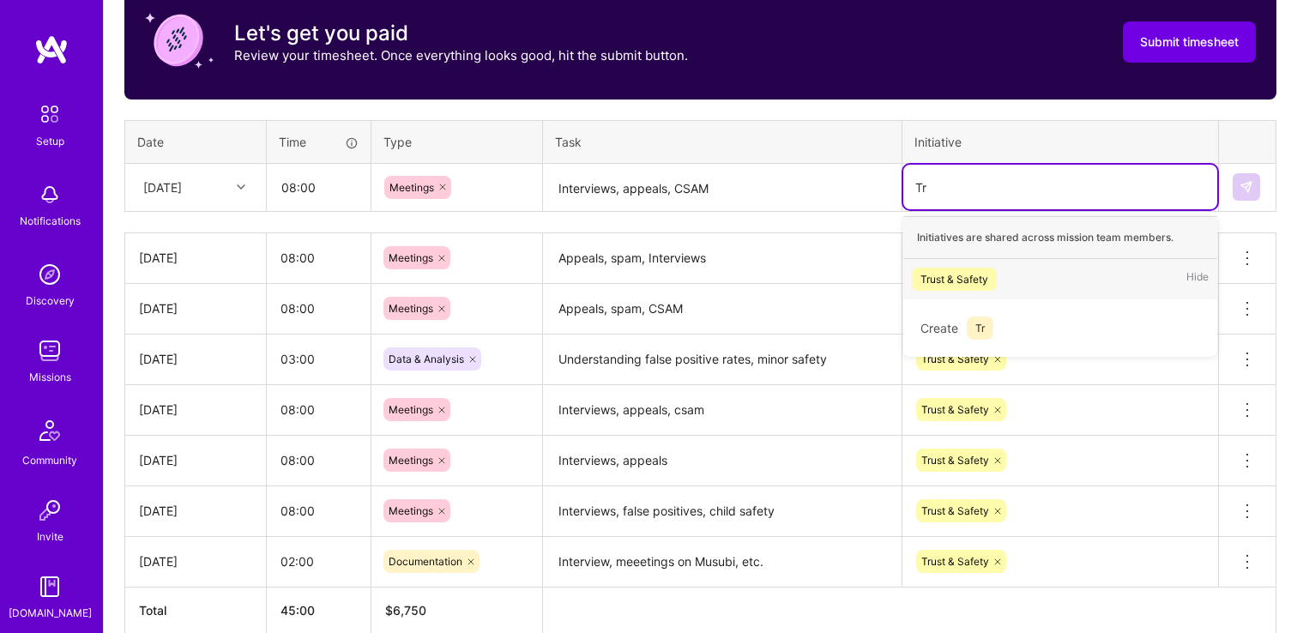
click at [947, 279] on div "Trust & Safety" at bounding box center [955, 279] width 68 height 18
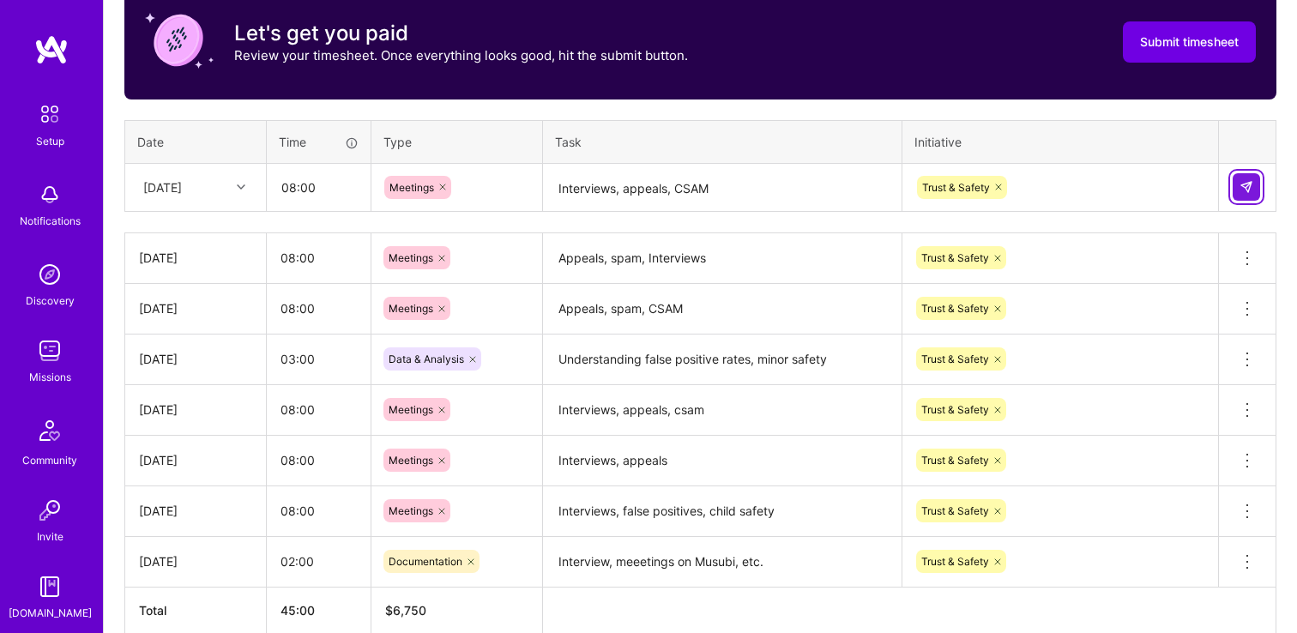
click at [1249, 185] on img at bounding box center [1247, 187] width 14 height 14
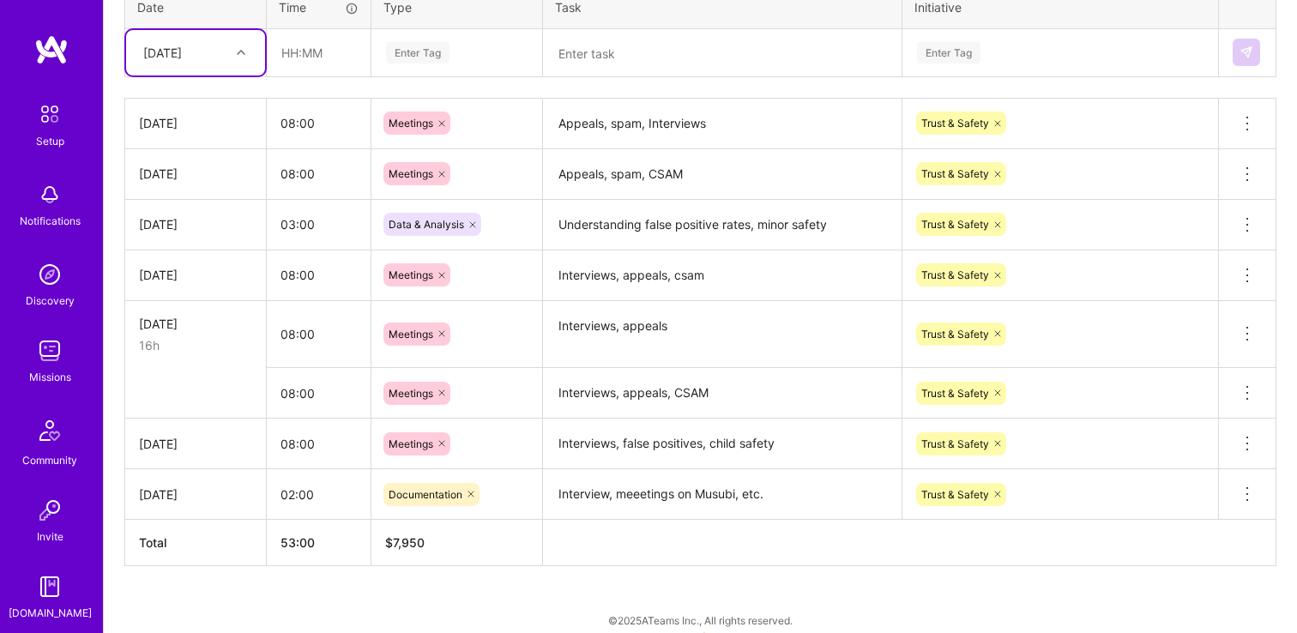
scroll to position [715, 0]
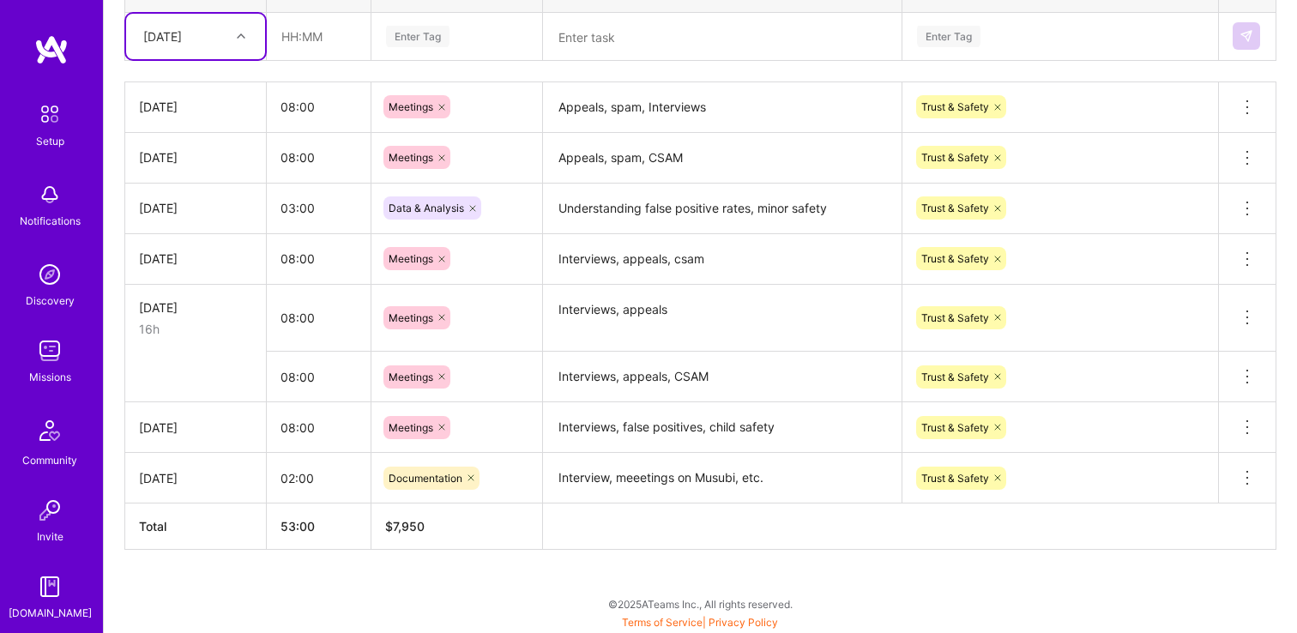
click at [633, 371] on textarea "Interviews, appeals, CSAM" at bounding box center [722, 377] width 355 height 47
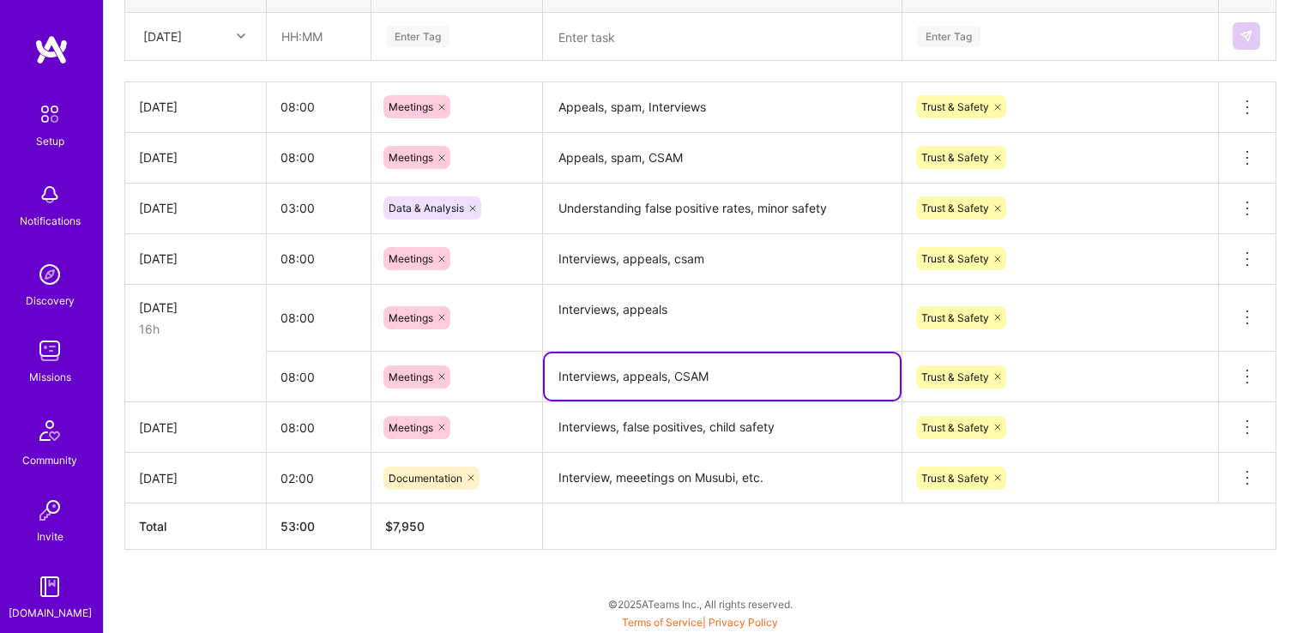
click at [633, 371] on textarea "Interviews, appeals, CSAM" at bounding box center [722, 377] width 355 height 46
type textarea "≈"
type textarea "Interviews, appeals, CSAM"
click at [1244, 377] on icon at bounding box center [1247, 376] width 21 height 21
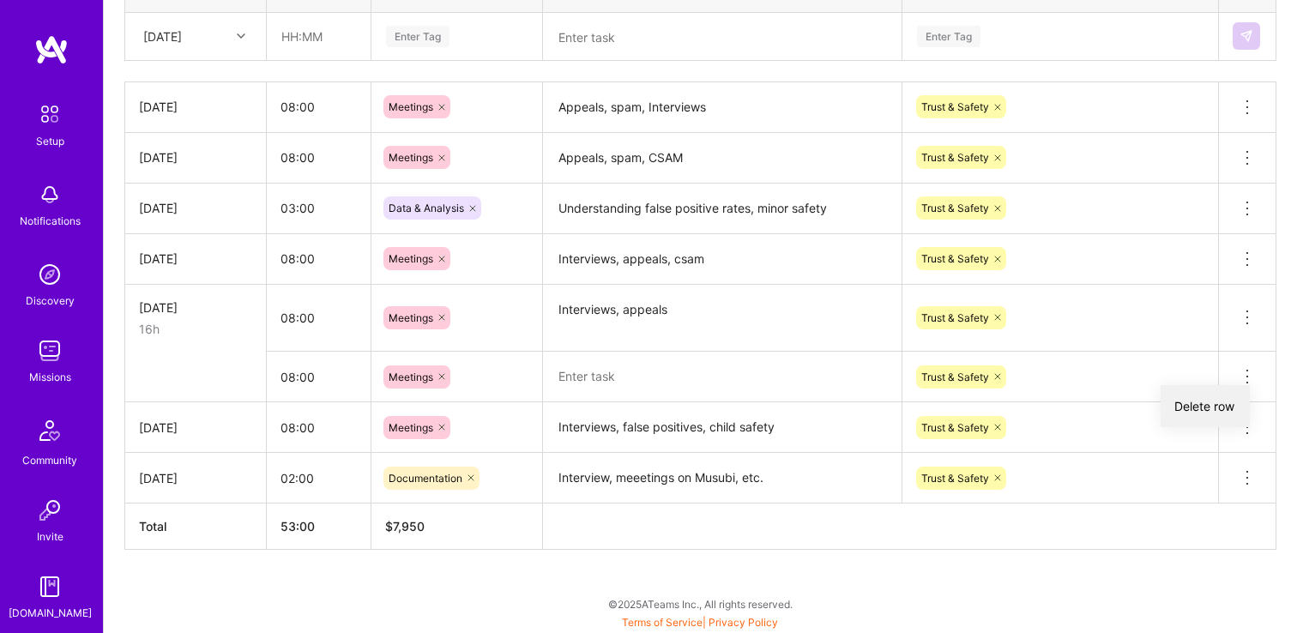
click at [1209, 407] on button "Delete row" at bounding box center [1205, 406] width 89 height 42
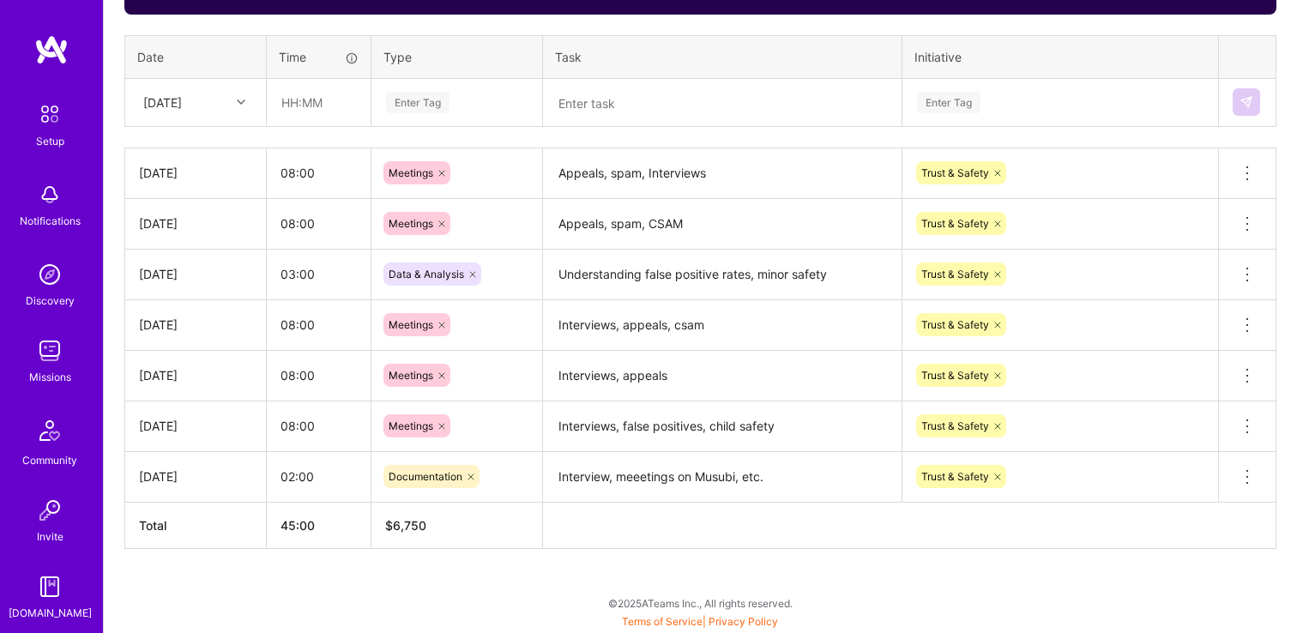
scroll to position [648, 0]
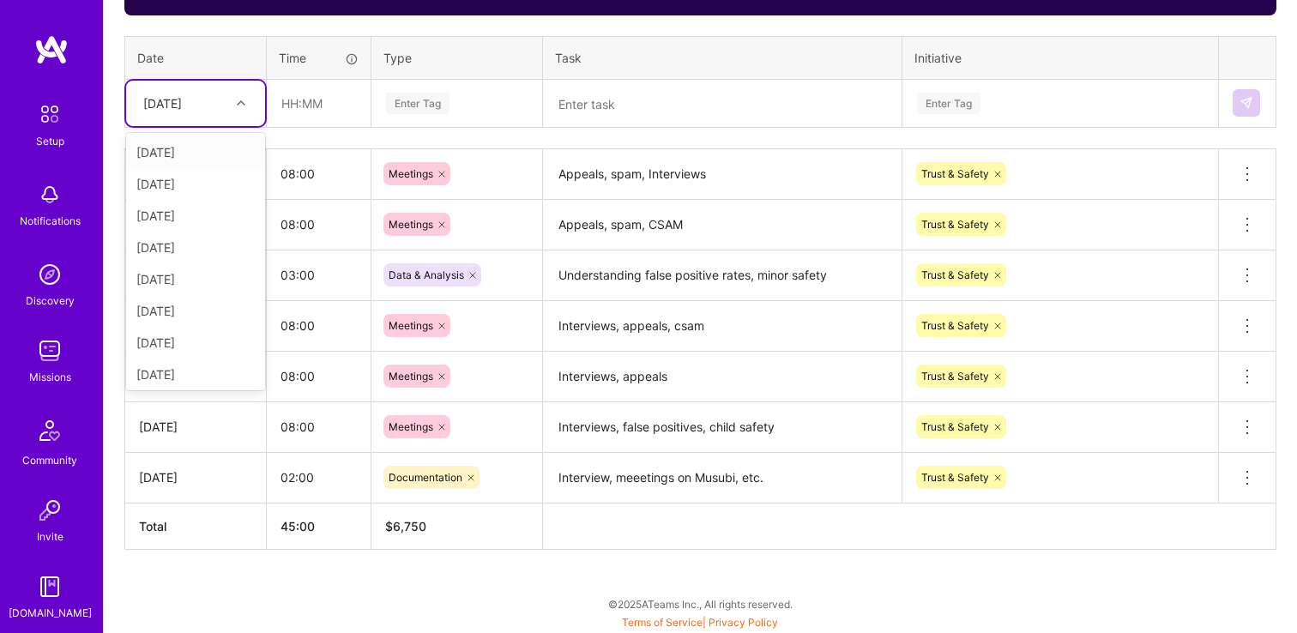
click at [242, 101] on icon at bounding box center [241, 103] width 9 height 9
click at [198, 248] on div "[DATE]" at bounding box center [195, 254] width 139 height 32
click at [320, 97] on input "text" at bounding box center [319, 103] width 102 height 45
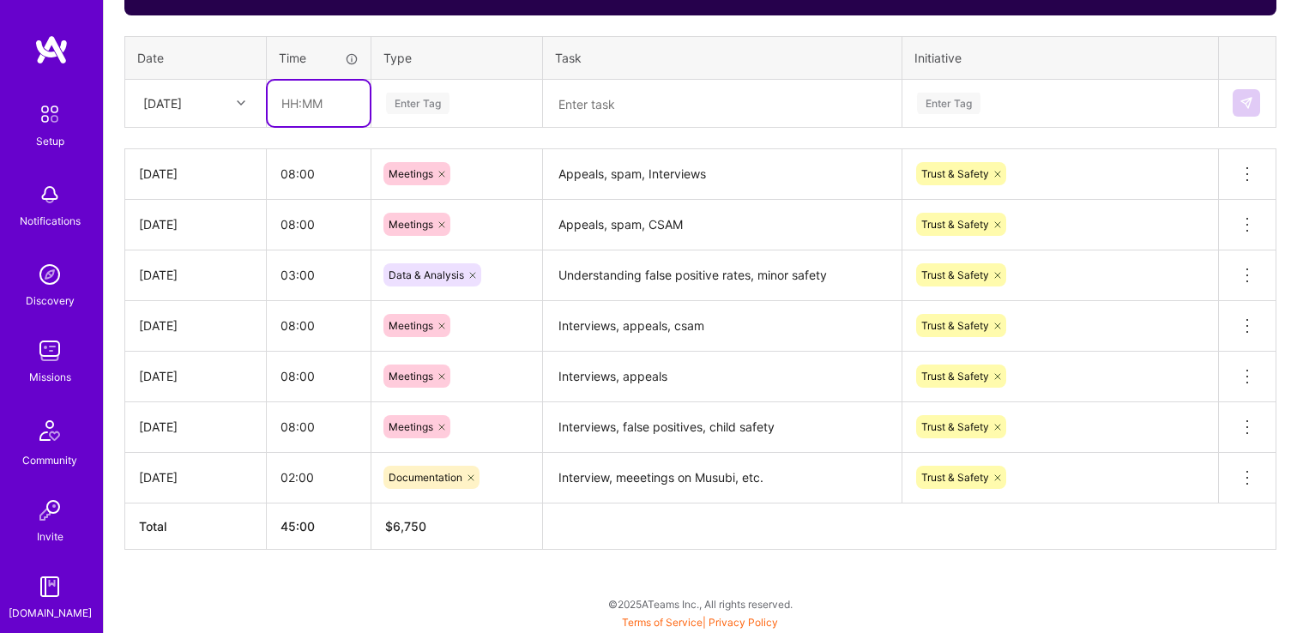
type input "08:00"
click at [430, 94] on div "Enter Tag" at bounding box center [418, 103] width 64 height 27
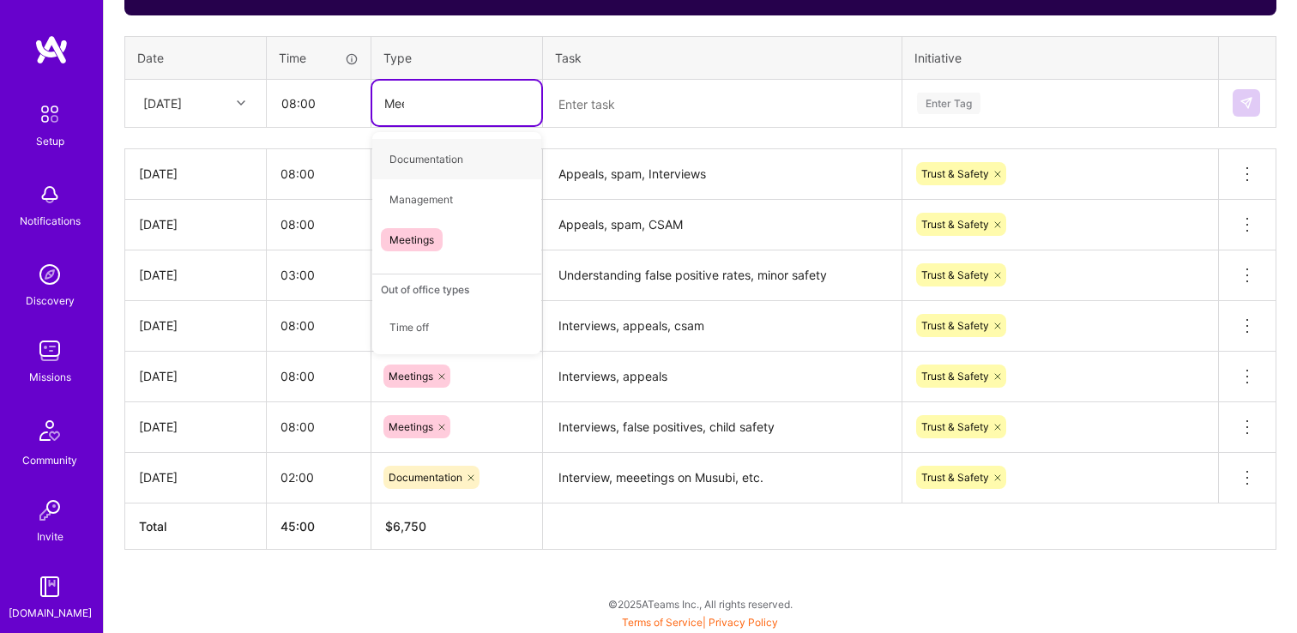
type input "Meet"
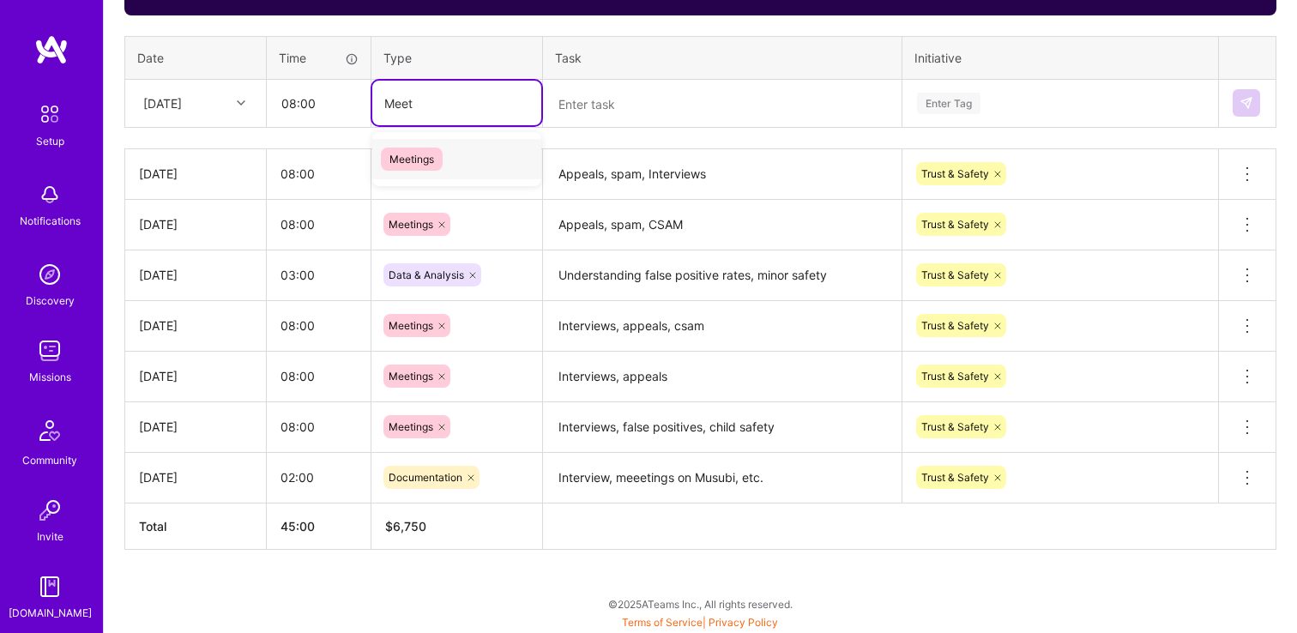
click at [434, 159] on span "Meetings" at bounding box center [412, 159] width 62 height 23
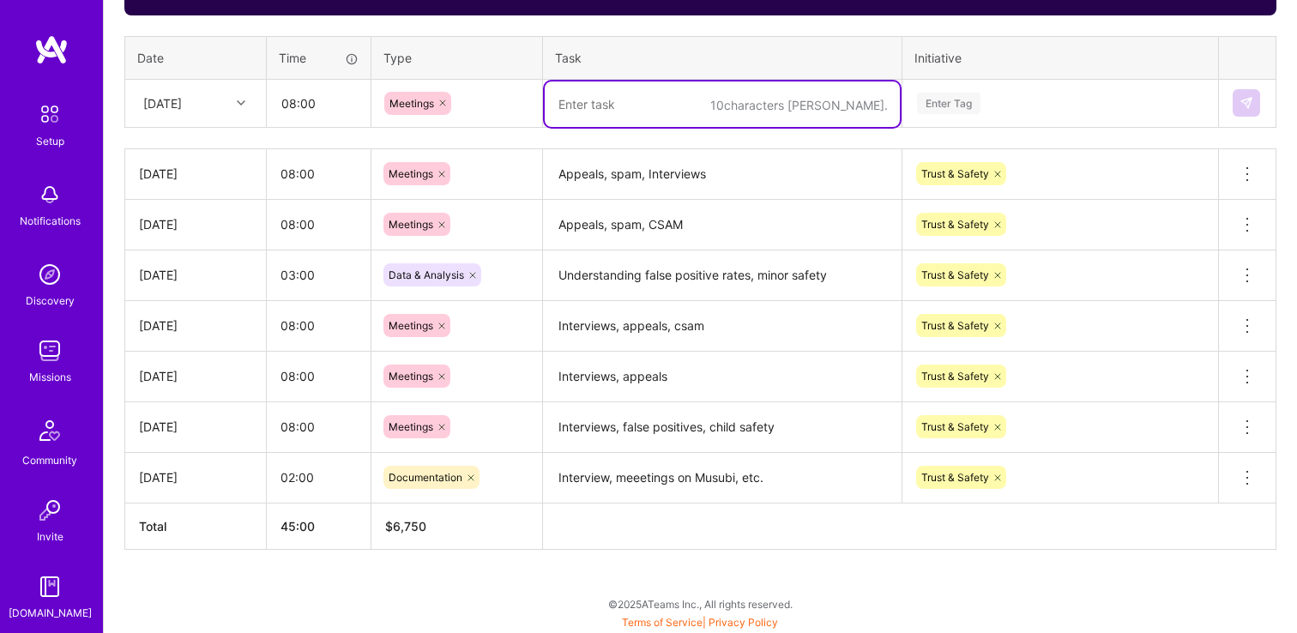
click at [666, 101] on textarea at bounding box center [722, 104] width 355 height 45
paste textarea "Interviews, appeals, CSAM"
type textarea "Interviews, appeals, CSAM"
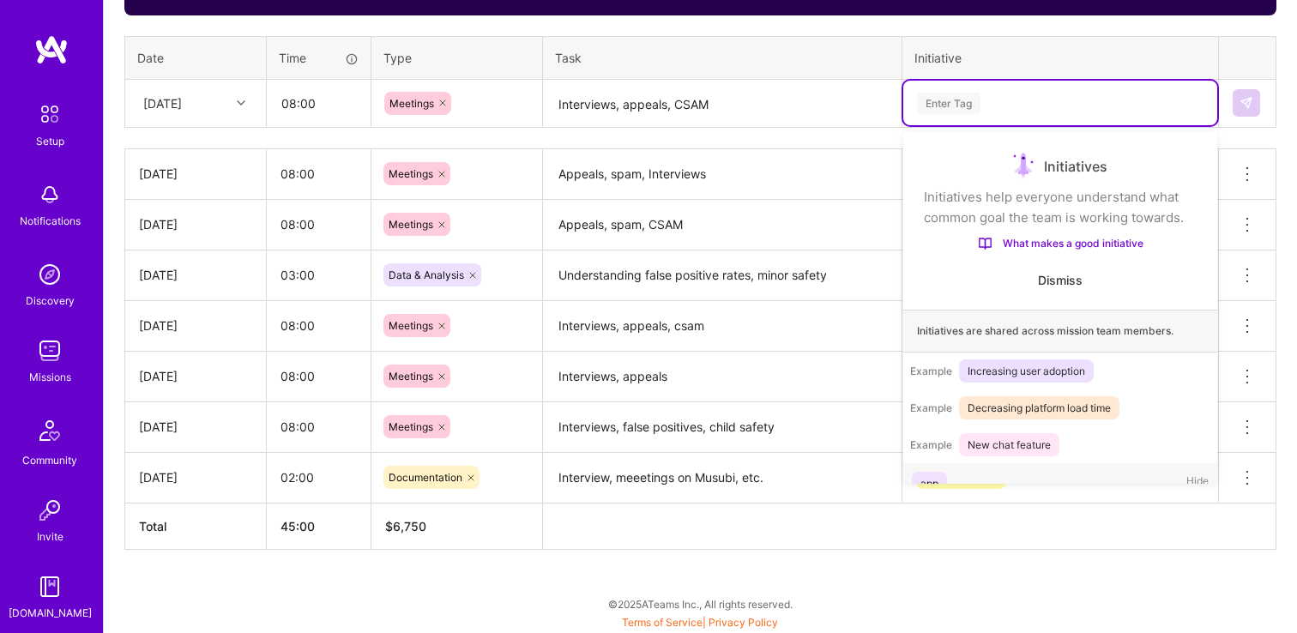
click at [1061, 102] on div "Enter Tag" at bounding box center [1061, 103] width 290 height 21
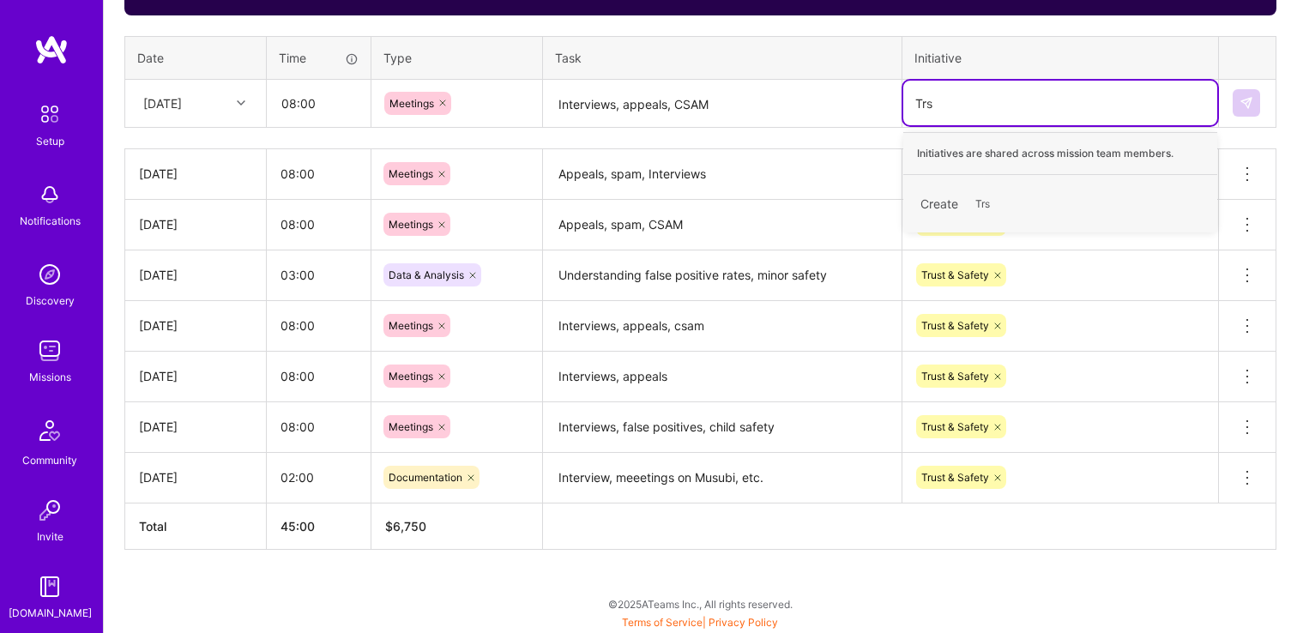
type input "Tr"
click at [984, 194] on div "Trust & Safety" at bounding box center [955, 195] width 68 height 18
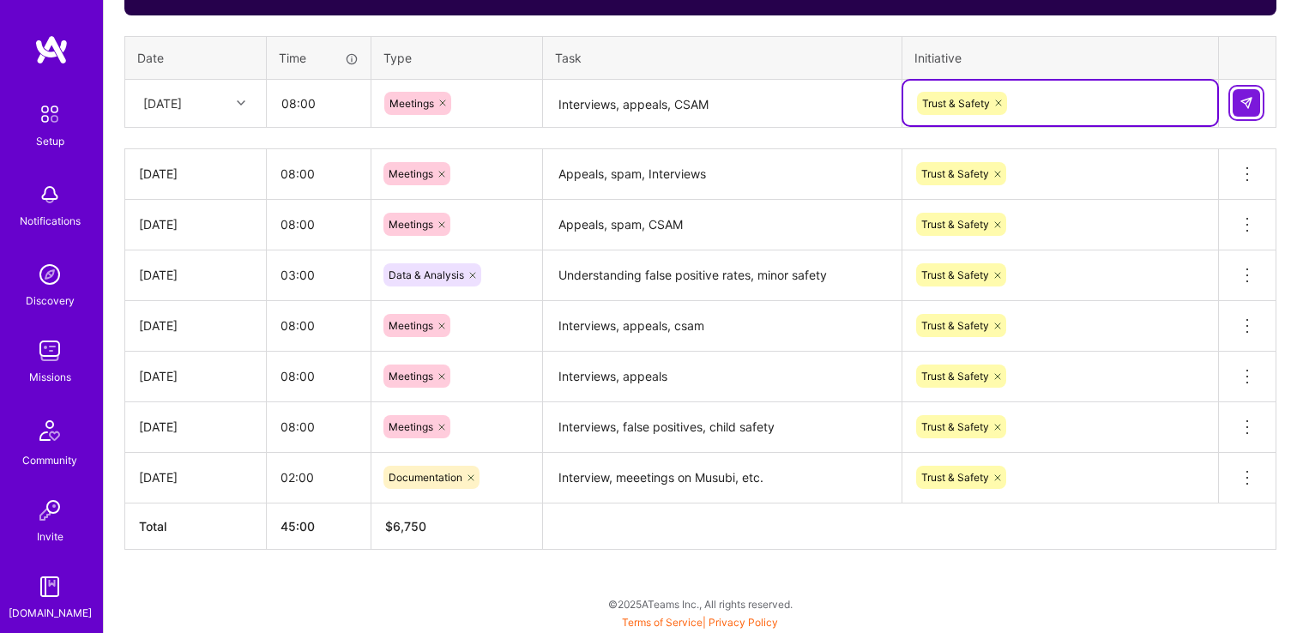
click at [1249, 104] on img at bounding box center [1247, 103] width 14 height 14
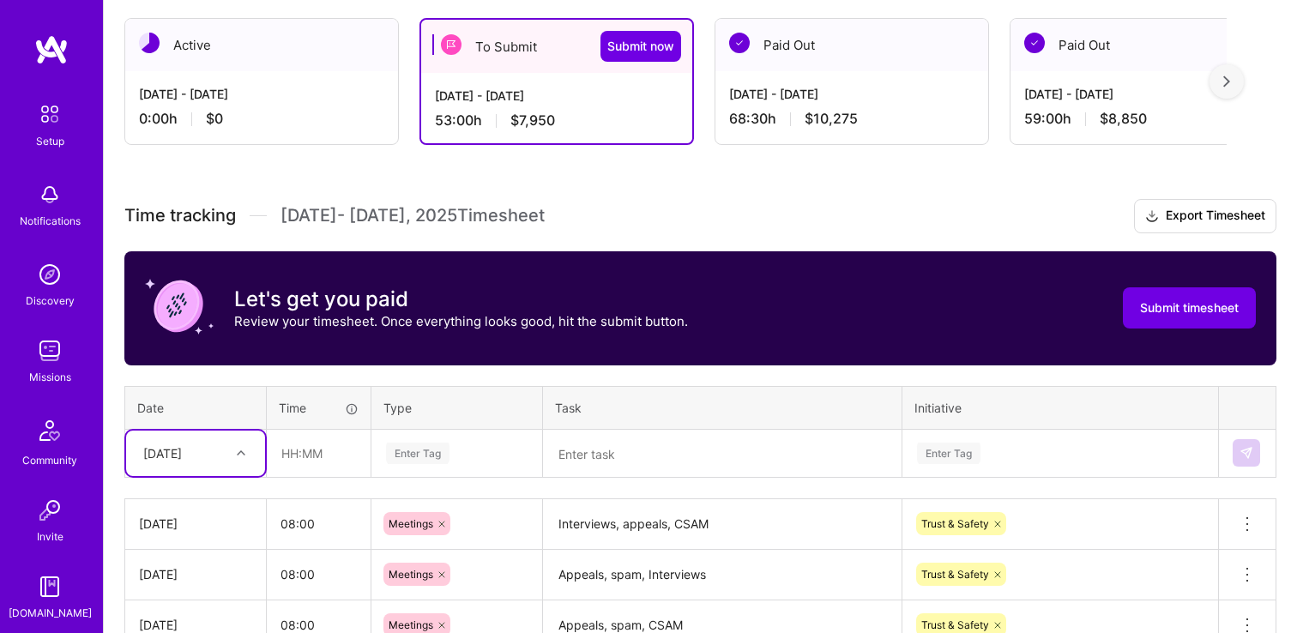
scroll to position [299, 0]
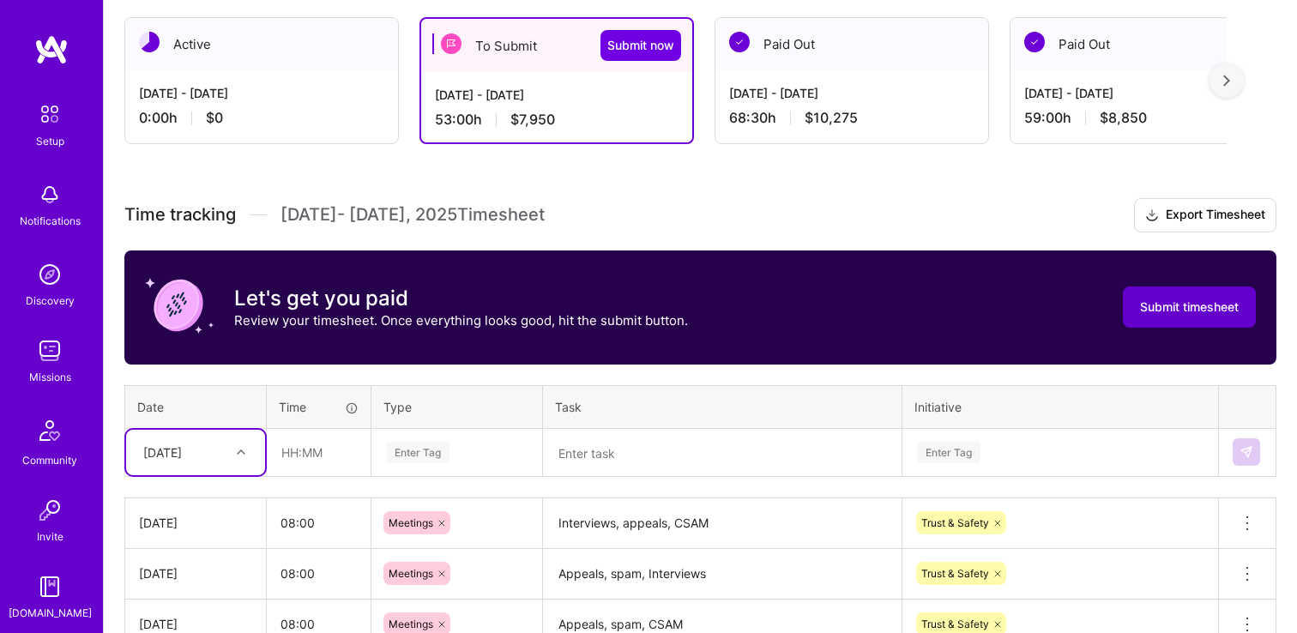
click at [1169, 303] on span "Submit timesheet" at bounding box center [1189, 307] width 99 height 17
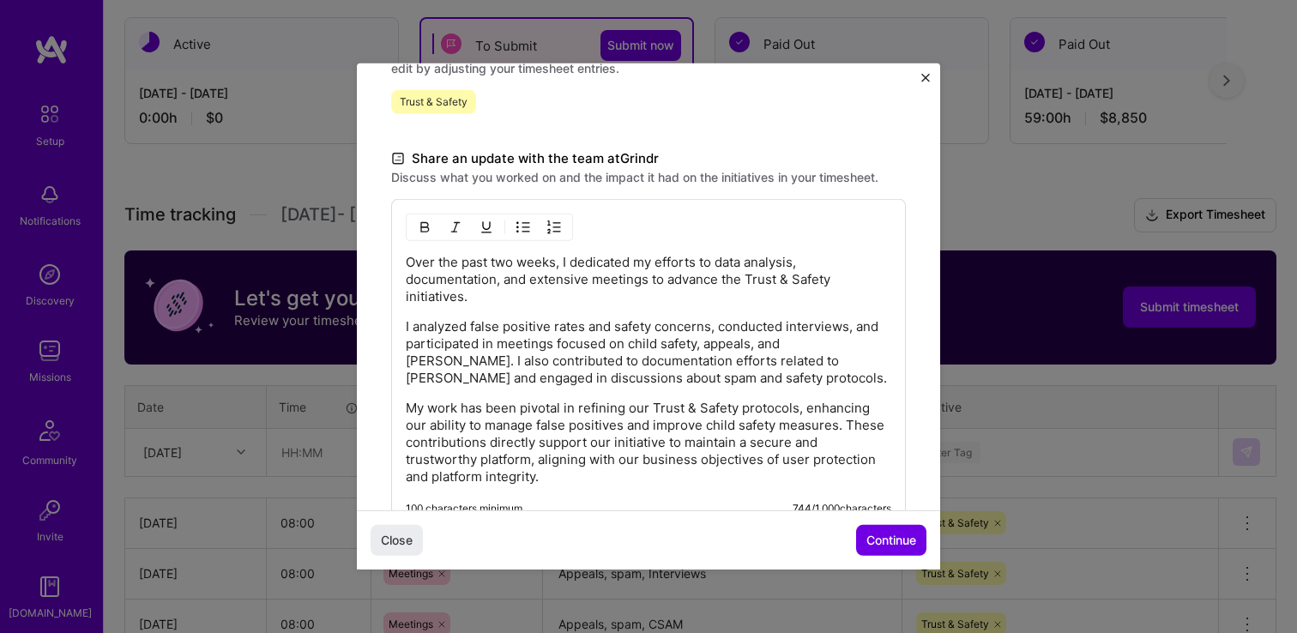
scroll to position [550, 0]
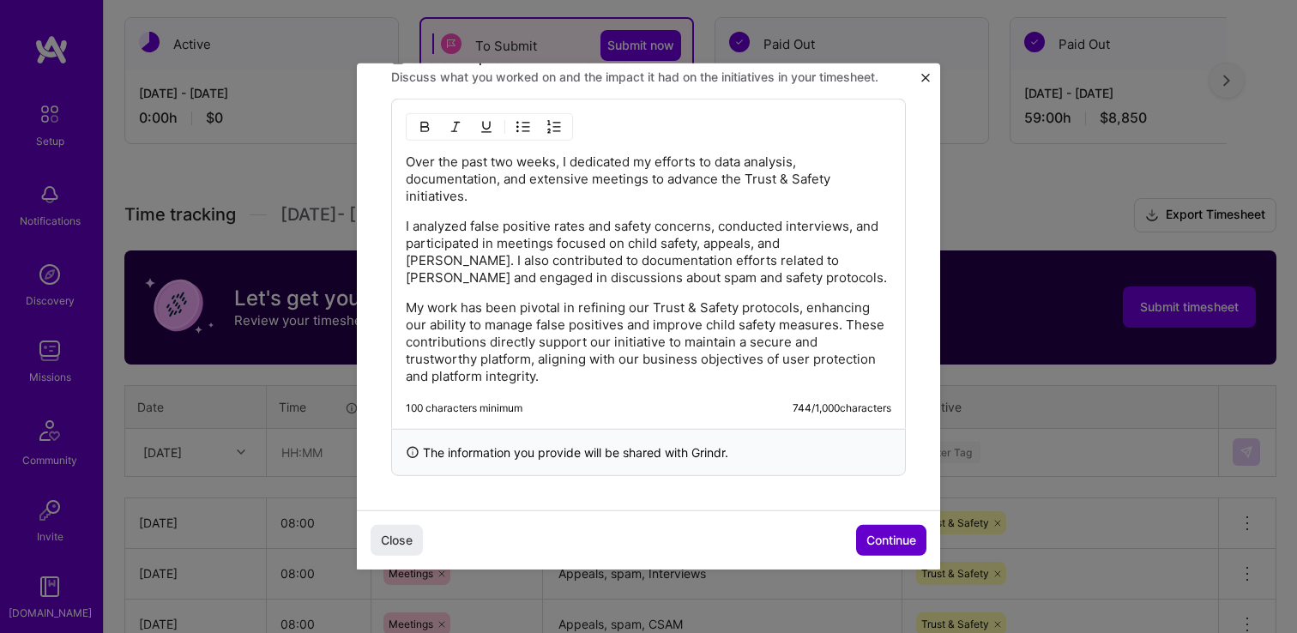
click at [896, 535] on span "Continue" at bounding box center [892, 540] width 50 height 17
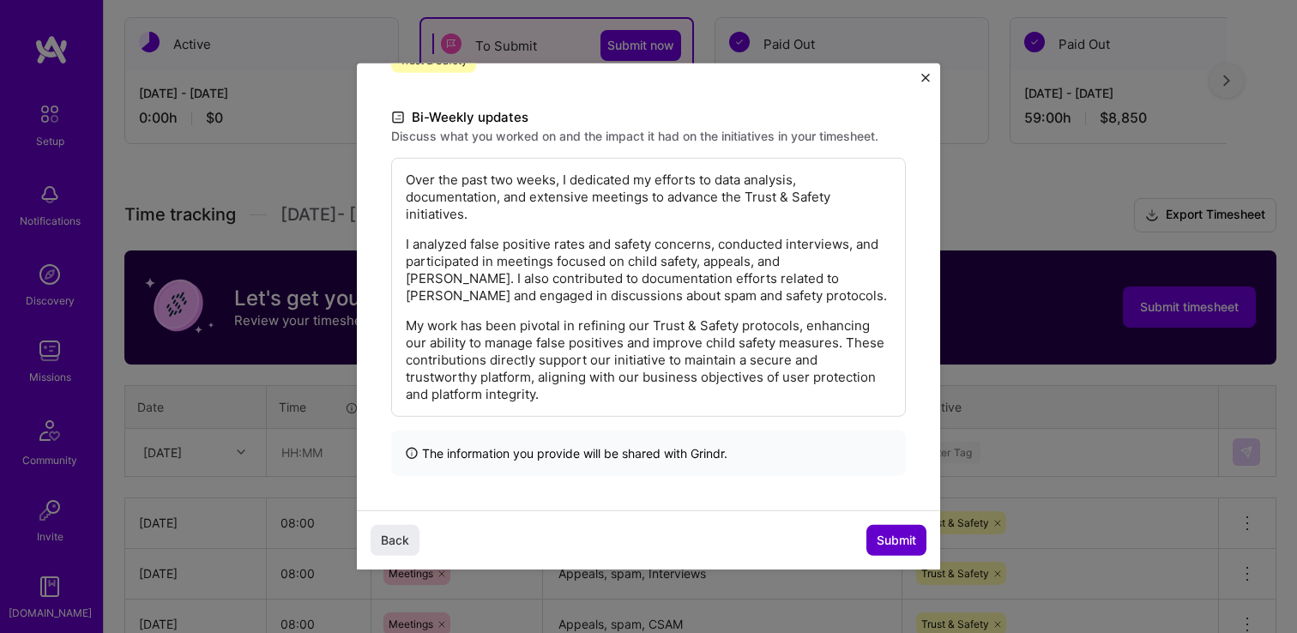
click at [888, 540] on span "Submit" at bounding box center [896, 540] width 39 height 17
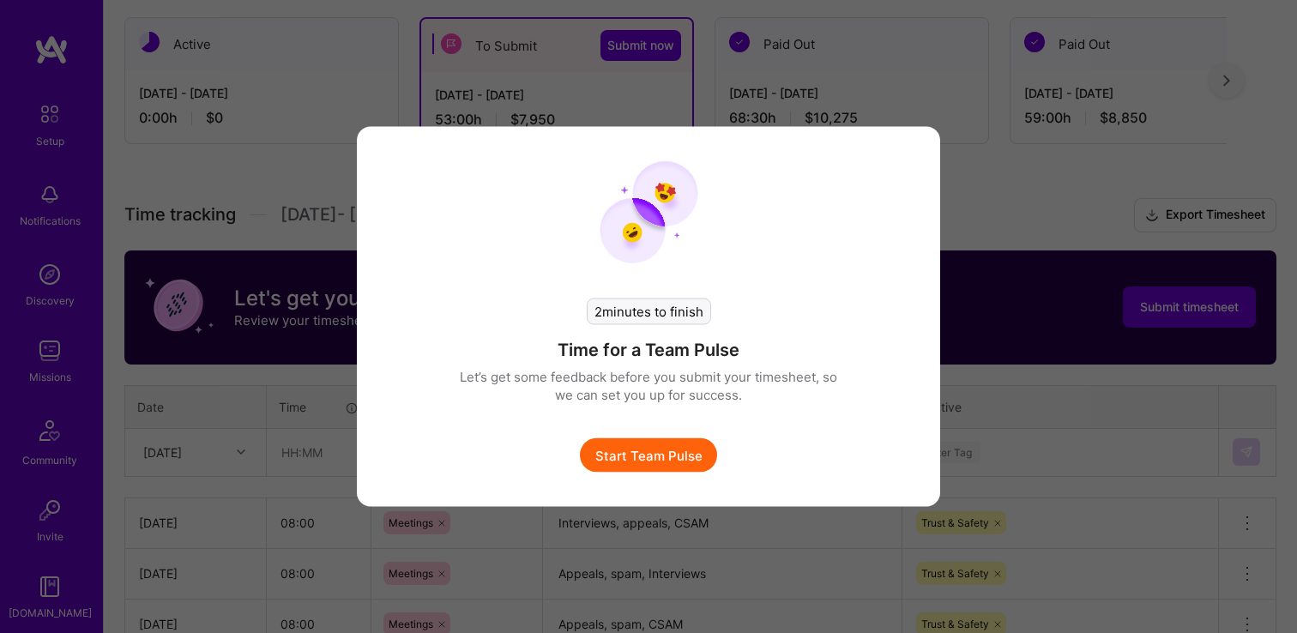
click at [660, 453] on button "Start Team Pulse" at bounding box center [648, 455] width 137 height 34
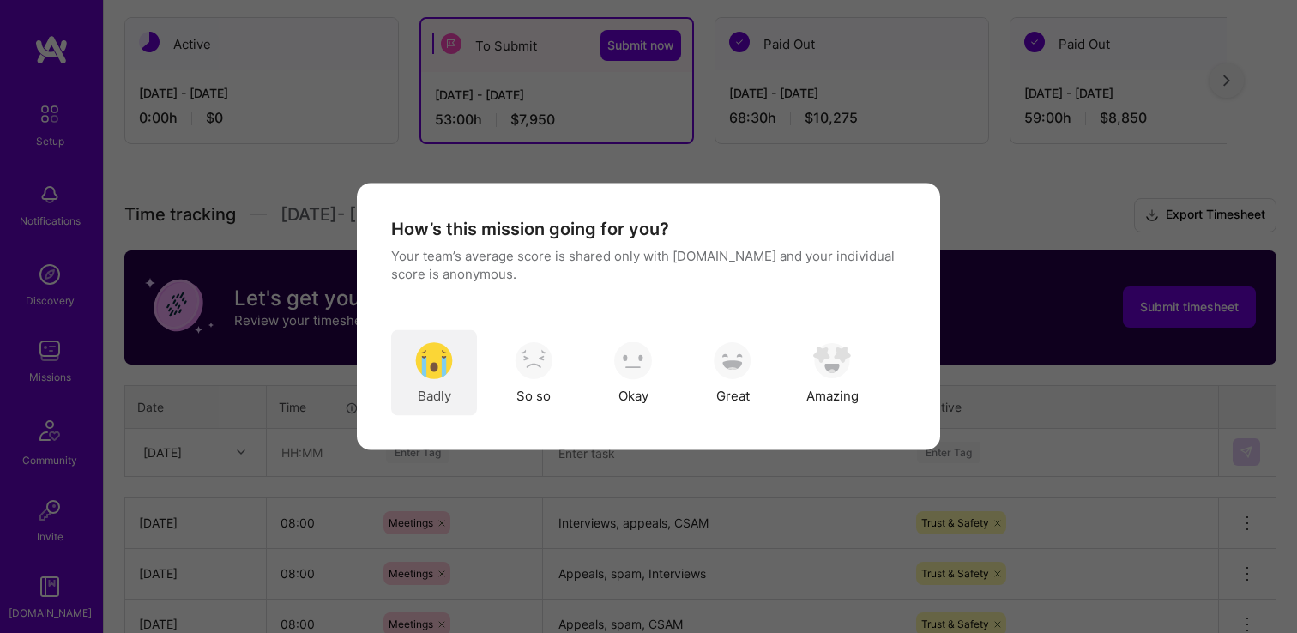
click at [442, 367] on img "modal" at bounding box center [434, 361] width 38 height 38
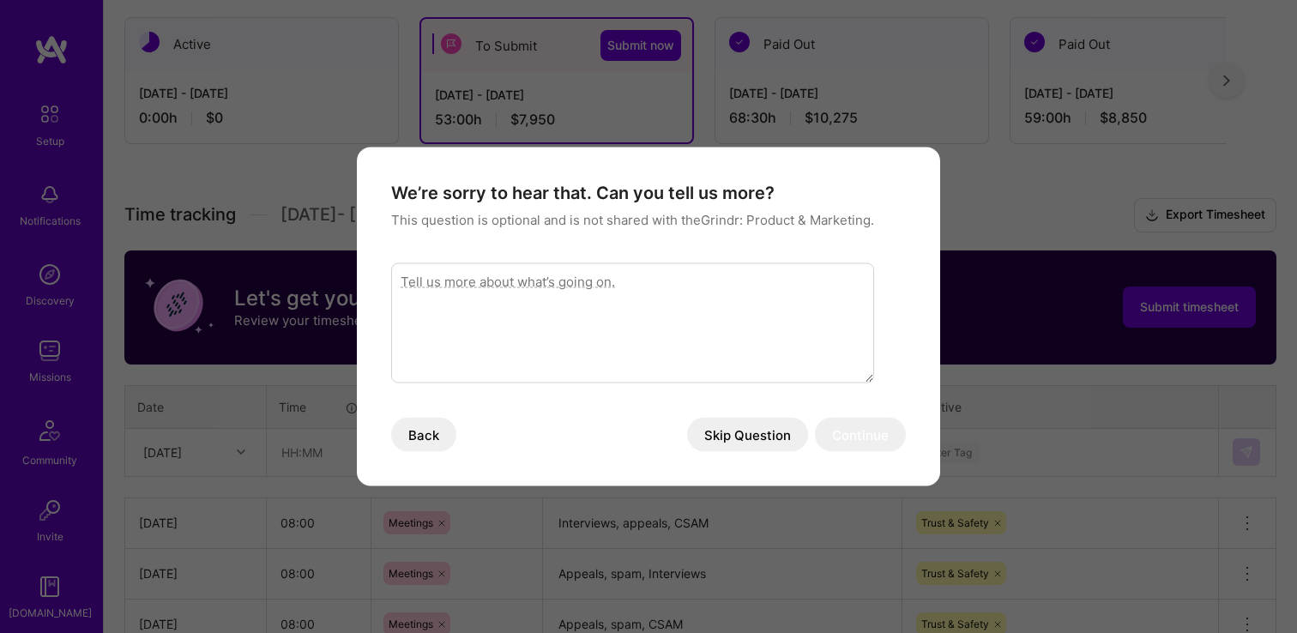
click at [528, 319] on textarea "modal" at bounding box center [632, 323] width 483 height 120
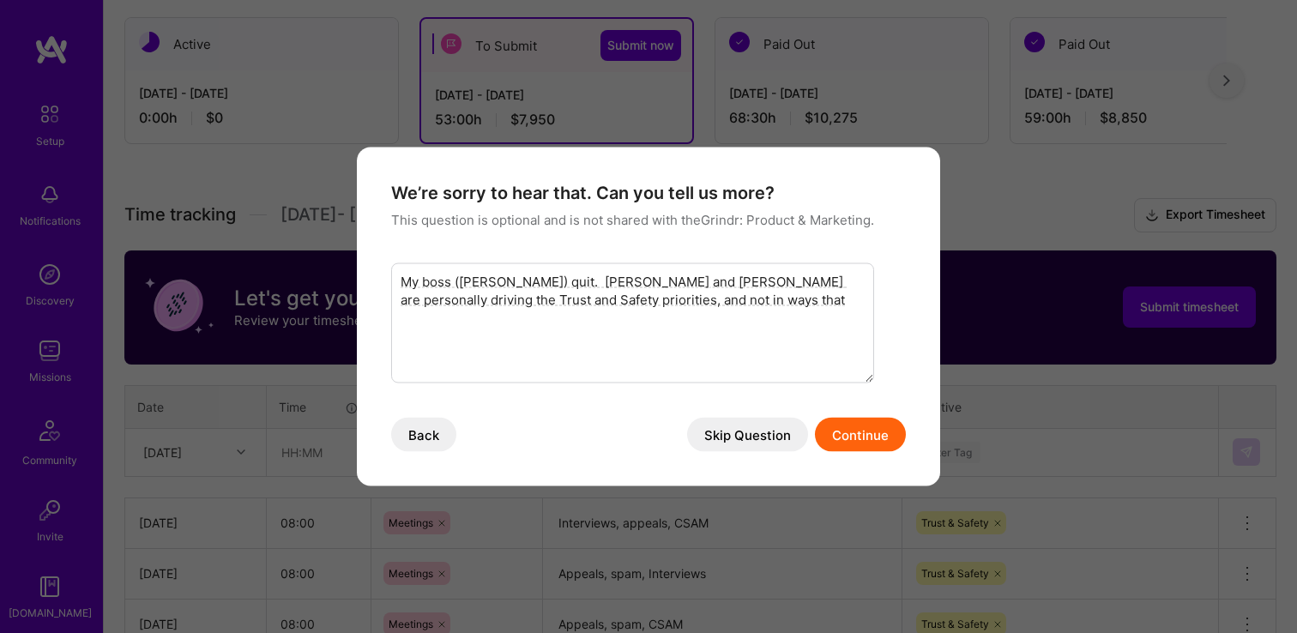
click at [655, 302] on textarea "My boss ([PERSON_NAME]) quit. [PERSON_NAME] and [PERSON_NAME] are personally dr…" at bounding box center [632, 323] width 483 height 120
click at [519, 289] on textarea "My boss ([PERSON_NAME]) quit. [PERSON_NAME] and [PERSON_NAME] are personally dr…" at bounding box center [632, 323] width 483 height 120
click at [863, 301] on textarea "My boss ([PERSON_NAME]) quit as did [PERSON_NAME]. [PERSON_NAME] and [PERSON_NA…" at bounding box center [632, 323] width 483 height 120
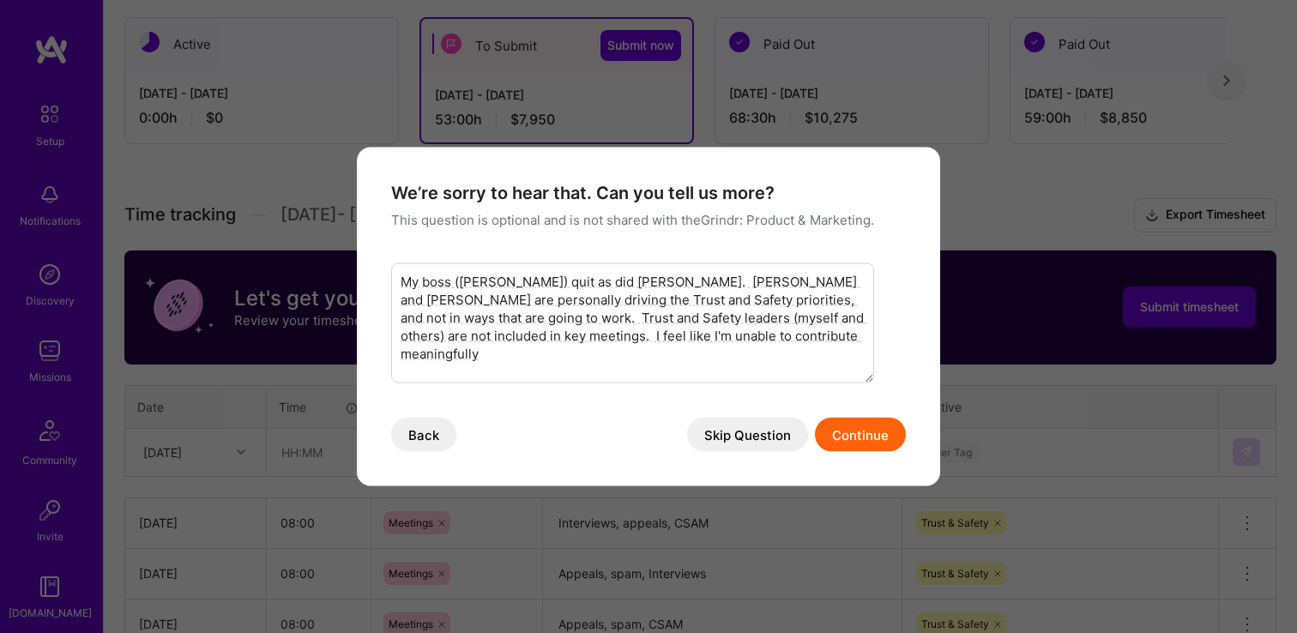
type textarea "My boss ([PERSON_NAME]) quit as did [PERSON_NAME]. [PERSON_NAME] and [PERSON_NA…"
click at [869, 432] on button "Continue" at bounding box center [860, 435] width 91 height 34
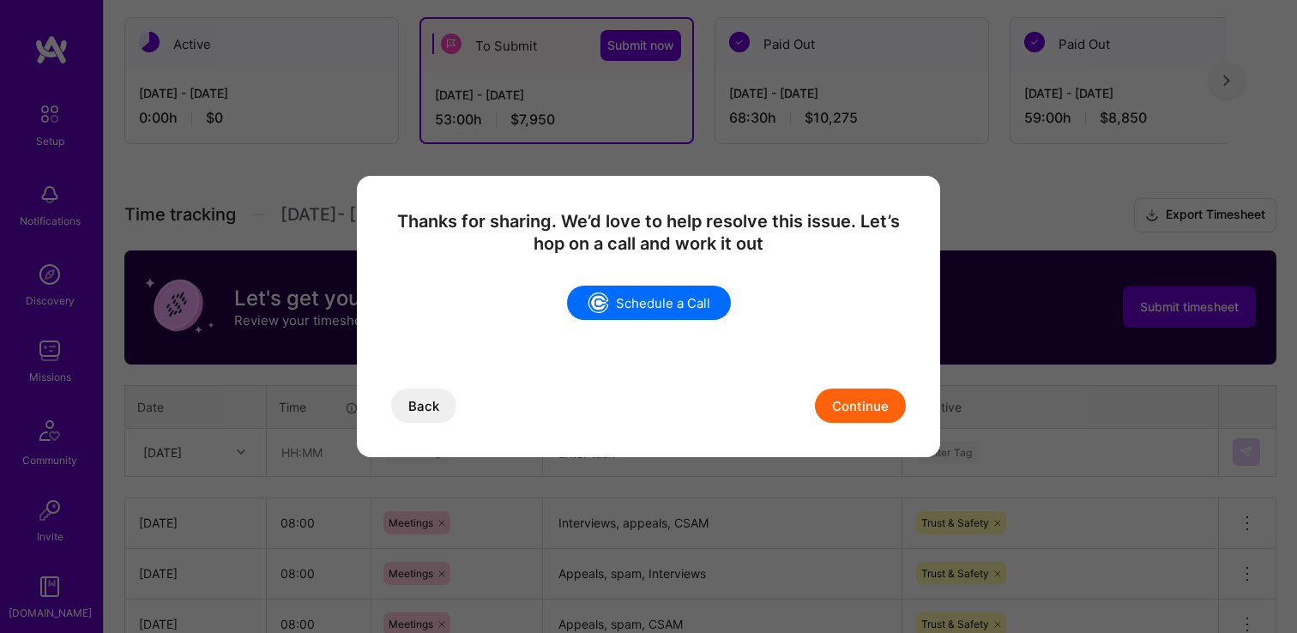
click at [669, 305] on link "Schedule a Call" at bounding box center [649, 303] width 164 height 34
